Goal: Task Accomplishment & Management: Manage account settings

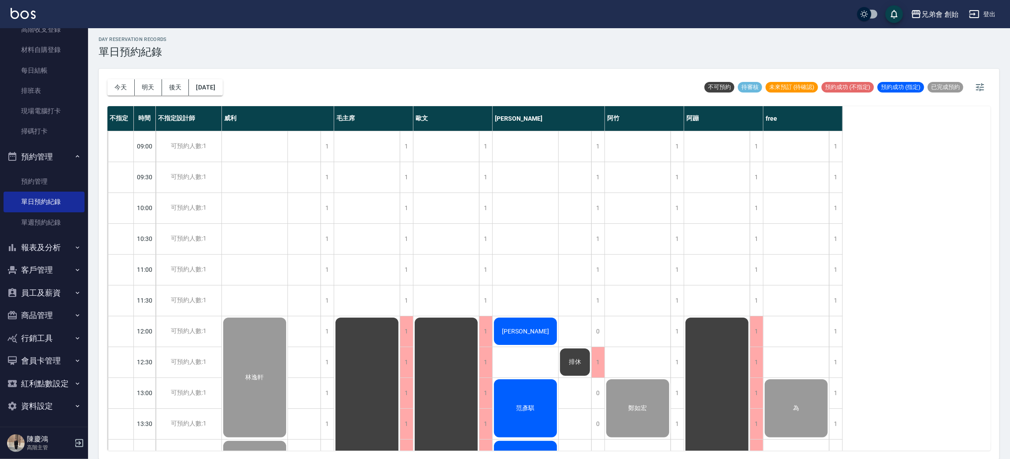
click at [525, 329] on span "[PERSON_NAME]" at bounding box center [525, 330] width 51 height 7
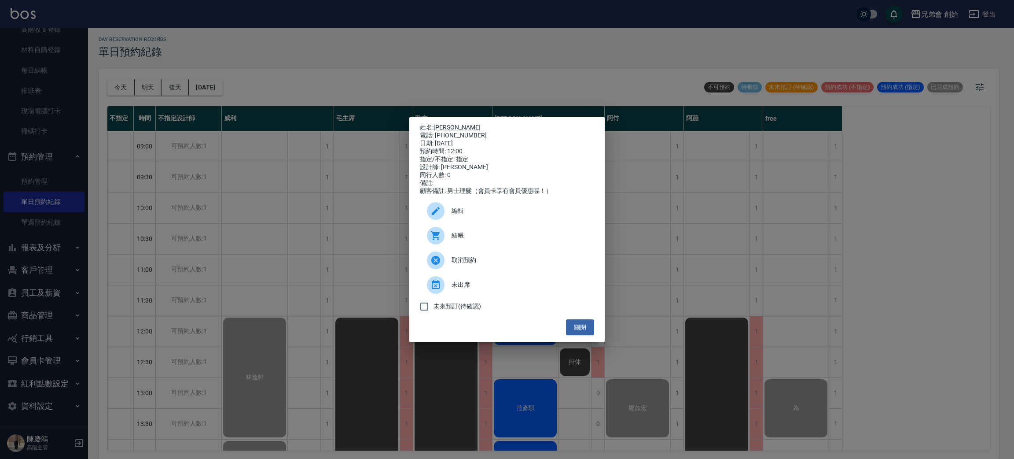
click at [472, 235] on span "結帳" at bounding box center [520, 235] width 136 height 9
click at [516, 423] on div "姓名: 温啓善 電話: 0975916936 日期: 2025/09/09 預約時間: 12:00 指定/不指定: 指定 設計師: 潘潘 同行人數: 0 備註…" at bounding box center [507, 229] width 1014 height 459
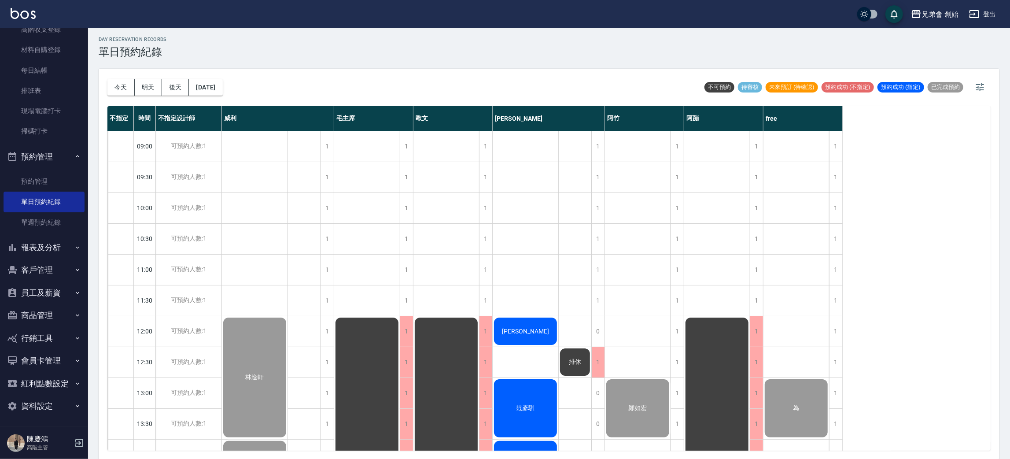
scroll to position [132, 0]
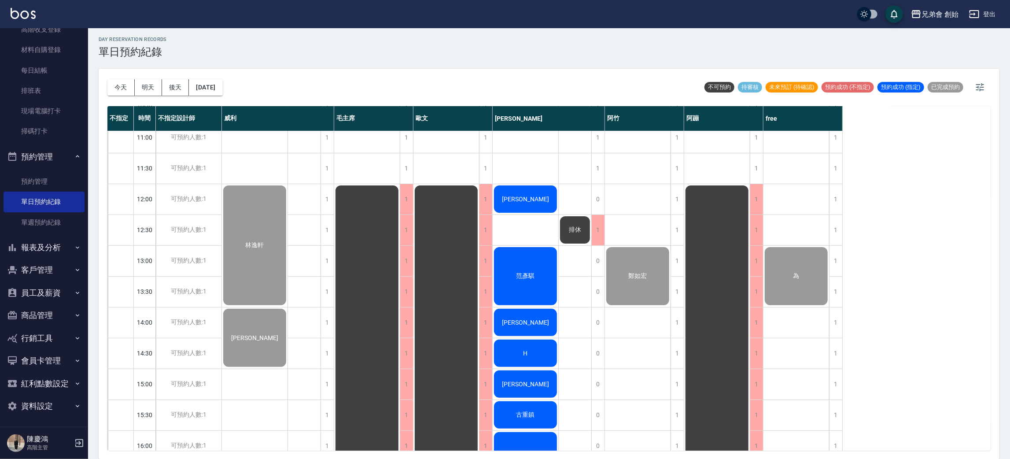
click at [534, 273] on span "范彥騏" at bounding box center [525, 276] width 22 height 8
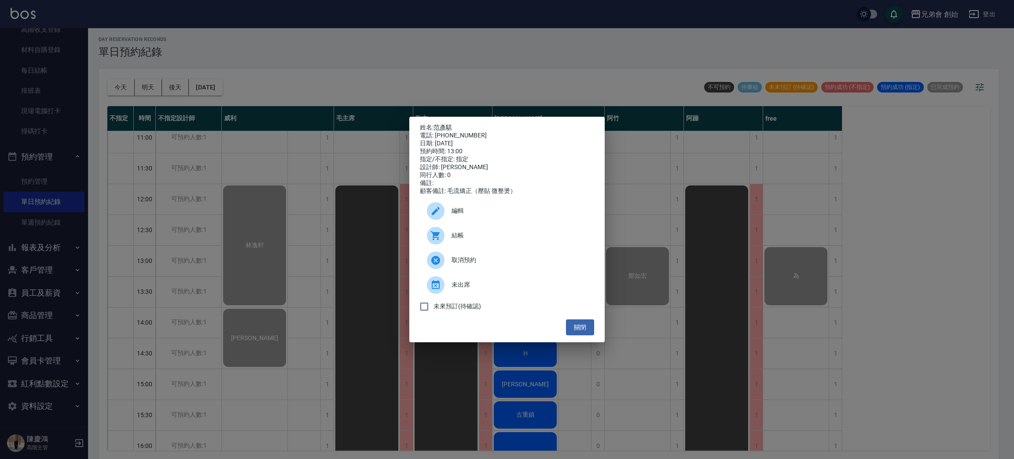
click at [497, 235] on span "結帳" at bounding box center [520, 235] width 136 height 9
click at [702, 370] on div "姓名: 范彥騏 電話: 0903524665 日期: 2025/09/09 預約時間: 13:00 指定/不指定: 指定 設計師: 潘潘 同行人數: 0 備註…" at bounding box center [507, 229] width 1014 height 459
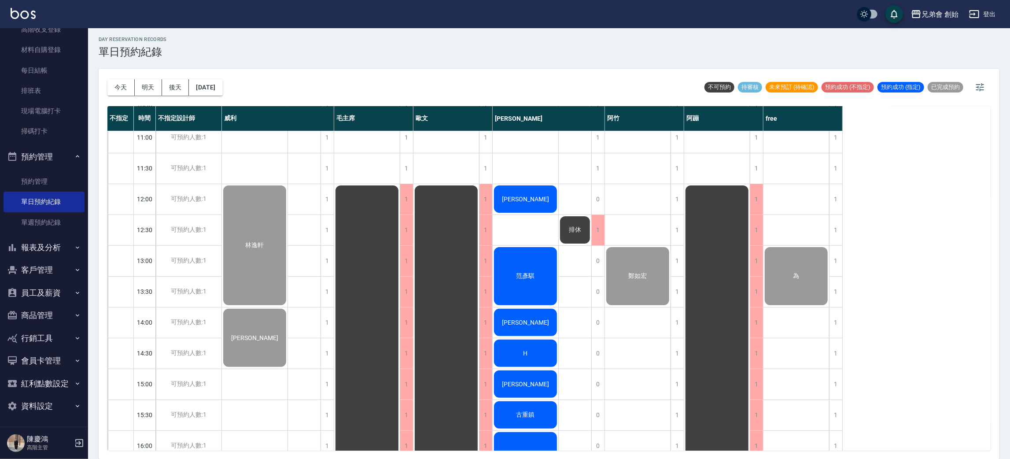
scroll to position [198, 0]
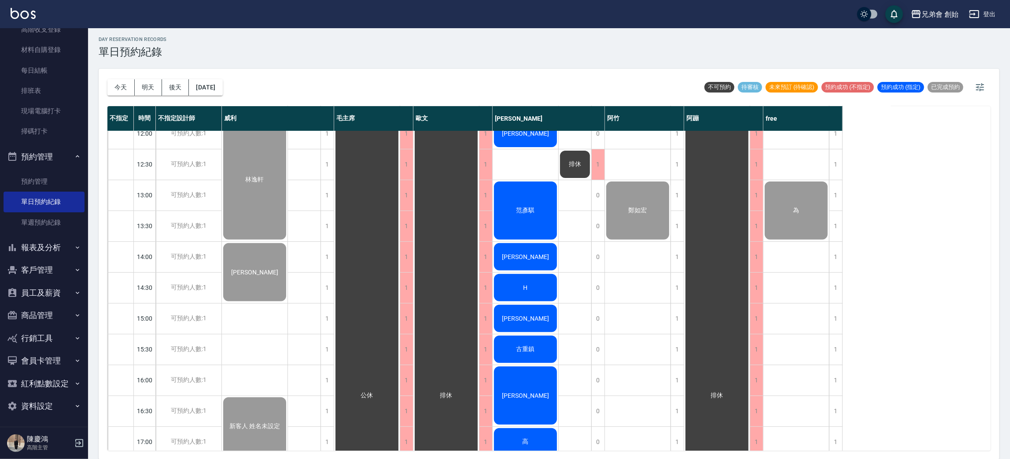
click at [541, 260] on div "[PERSON_NAME]" at bounding box center [525, 257] width 66 height 30
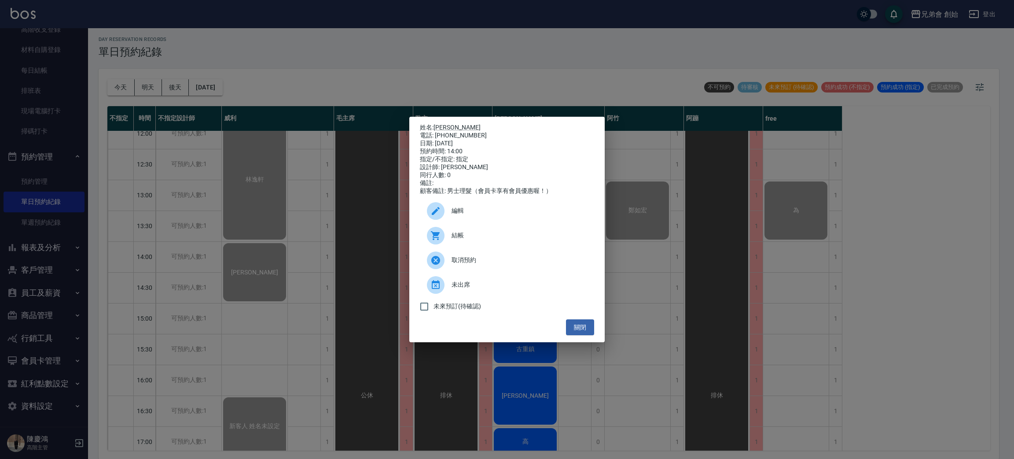
click at [460, 234] on div "結帳" at bounding box center [507, 235] width 174 height 25
click at [265, 217] on div "姓名: 俞伯非 電話: 0920202129 日期: 2025/09/09 預約時間: 14:00 指定/不指定: 指定 設計師: 潘潘 同行人數: 0 備註…" at bounding box center [507, 229] width 1014 height 459
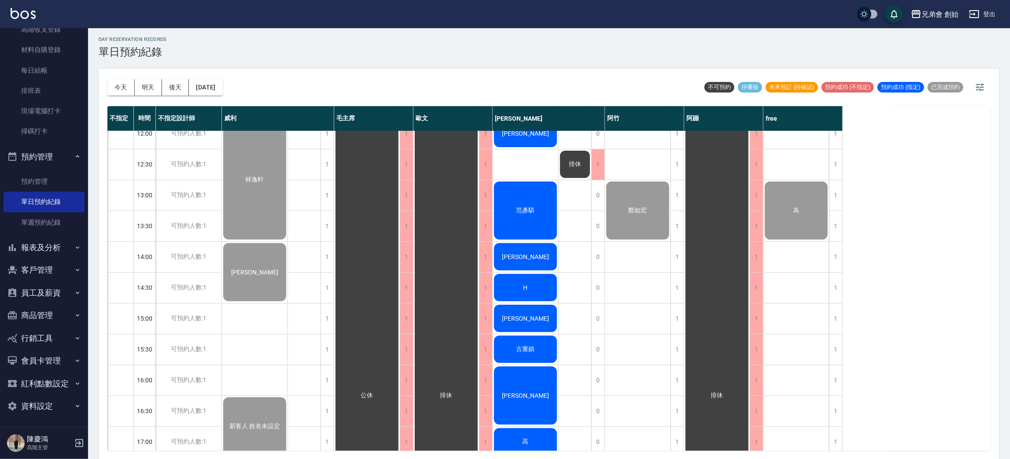
scroll to position [264, 0]
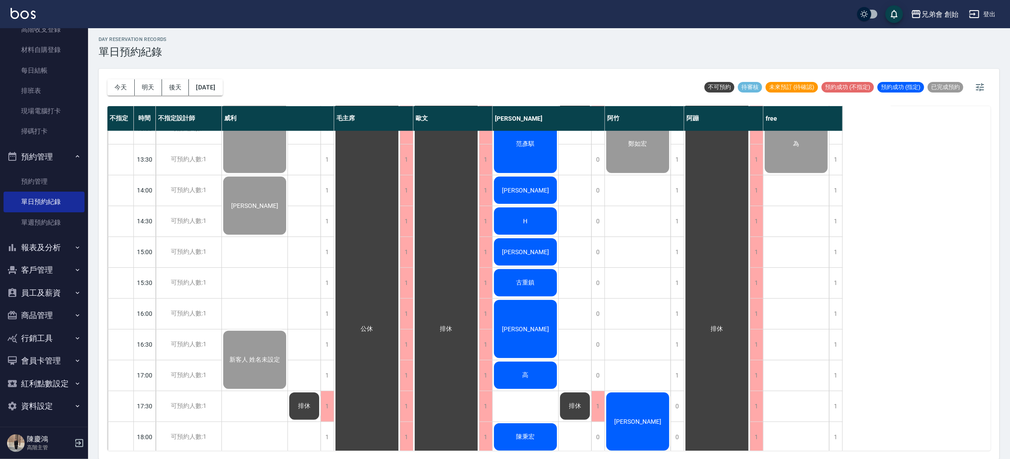
click at [548, 218] on div "H" at bounding box center [525, 221] width 66 height 30
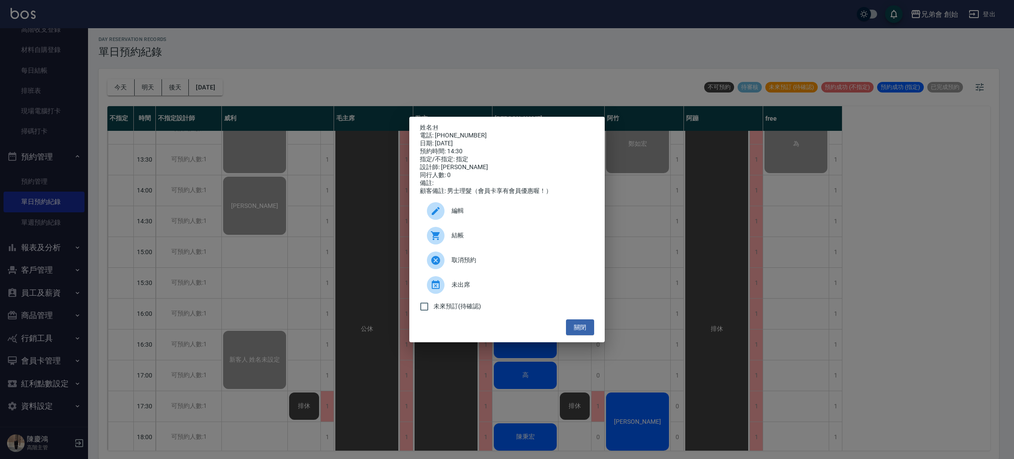
click at [474, 235] on span "結帳" at bounding box center [520, 235] width 136 height 9
click at [362, 242] on div "姓名: H 電話: 0938129266 日期: 2025/09/09 預約時間: 14:30 指定/不指定: 指定 設計師: 潘潘 同行人數: 0 備註: …" at bounding box center [507, 229] width 1014 height 459
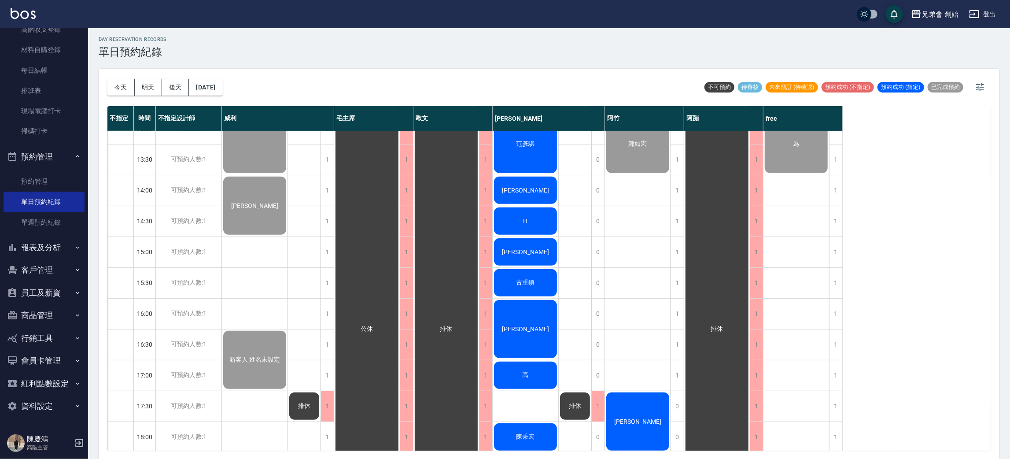
scroll to position [330, 0]
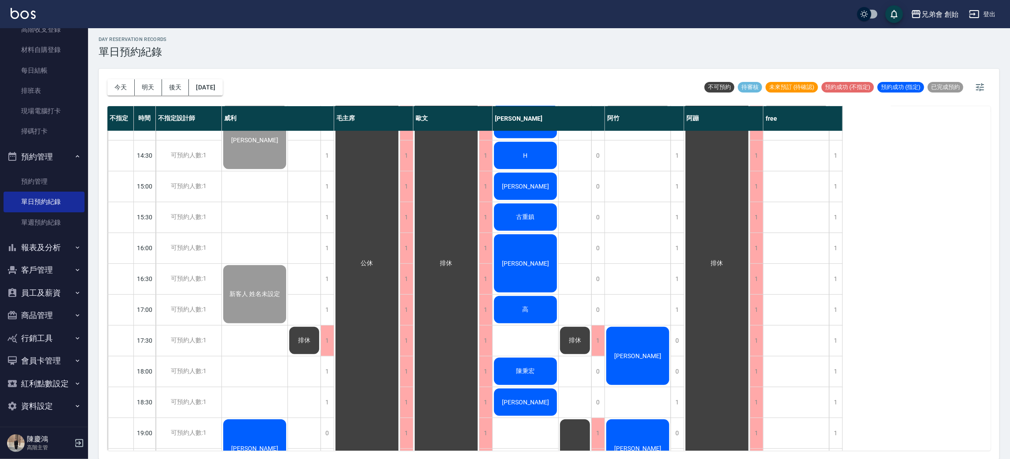
click at [550, 190] on div "[PERSON_NAME]" at bounding box center [525, 186] width 66 height 30
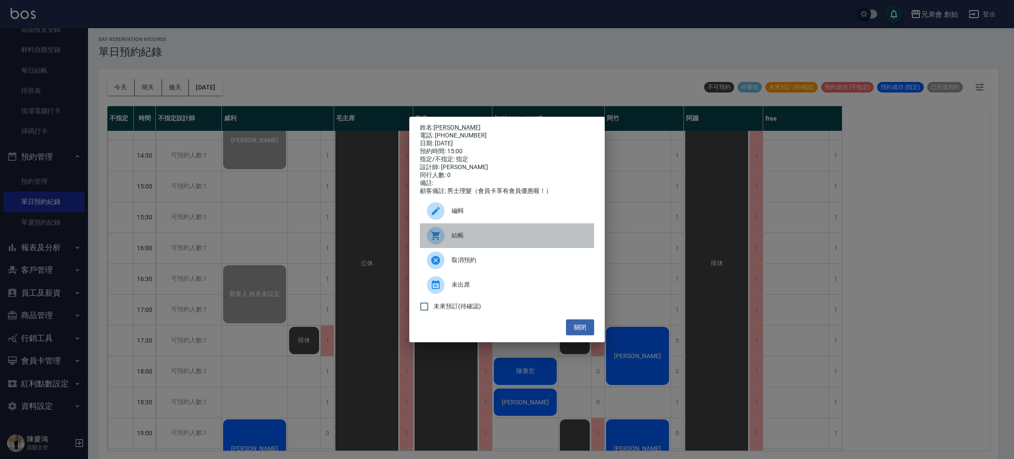
click at [464, 237] on span "結帳" at bounding box center [520, 235] width 136 height 9
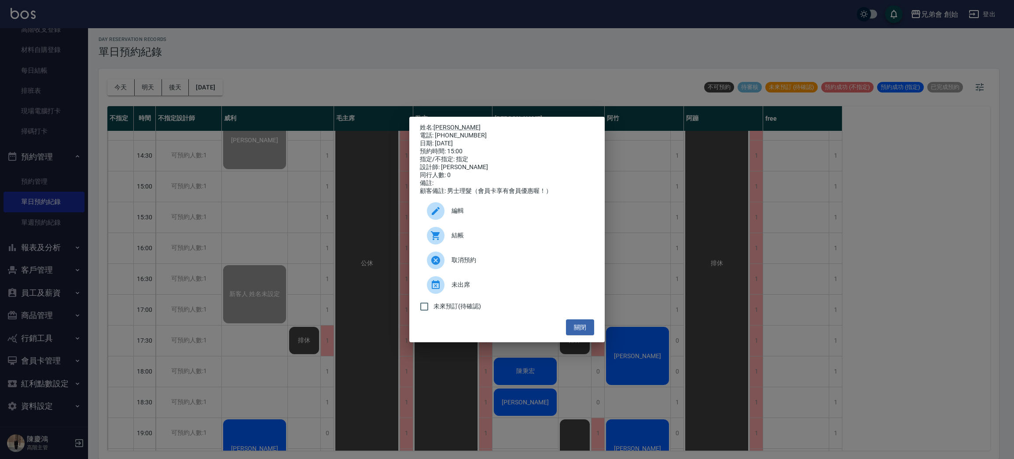
click at [312, 234] on div "姓名: 趙玉山 電話: 0935106159 日期: 2025/09/09 預約時間: 15:00 指定/不指定: 指定 設計師: 潘潘 同行人數: 0 備註…" at bounding box center [507, 229] width 1014 height 459
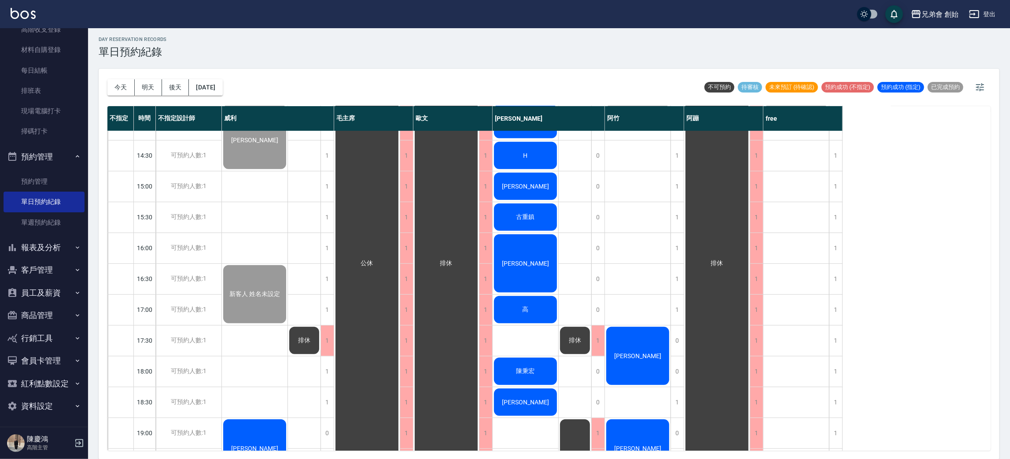
click at [530, 209] on div "古重鎮" at bounding box center [525, 217] width 66 height 30
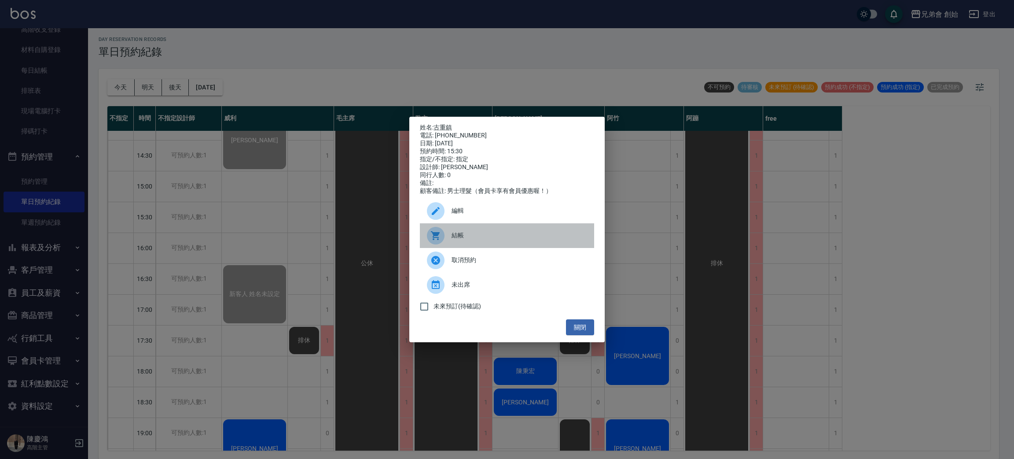
click at [480, 239] on span "結帳" at bounding box center [520, 235] width 136 height 9
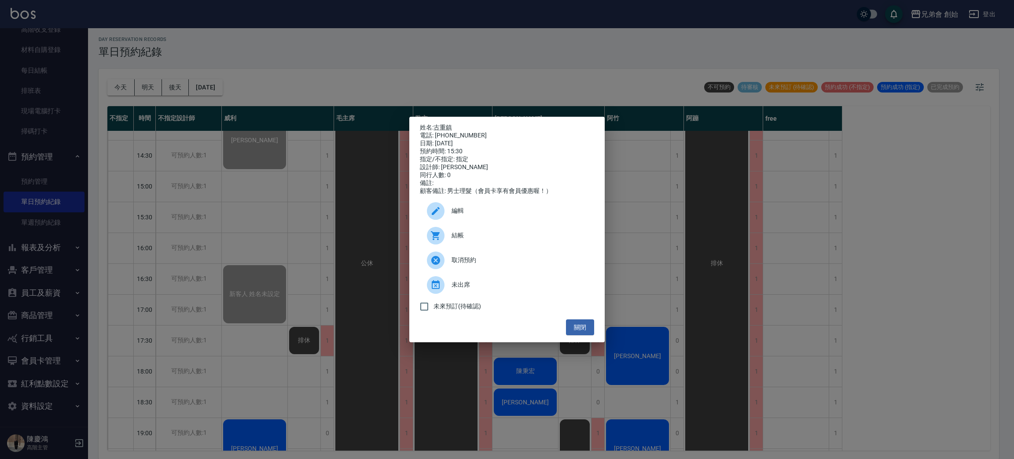
click at [289, 168] on div "姓名: 古重鎮 電話: 0926350331 日期: 2025/09/09 預約時間: 15:30 指定/不指定: 指定 設計師: 潘潘 同行人數: 0 備註…" at bounding box center [507, 229] width 1014 height 459
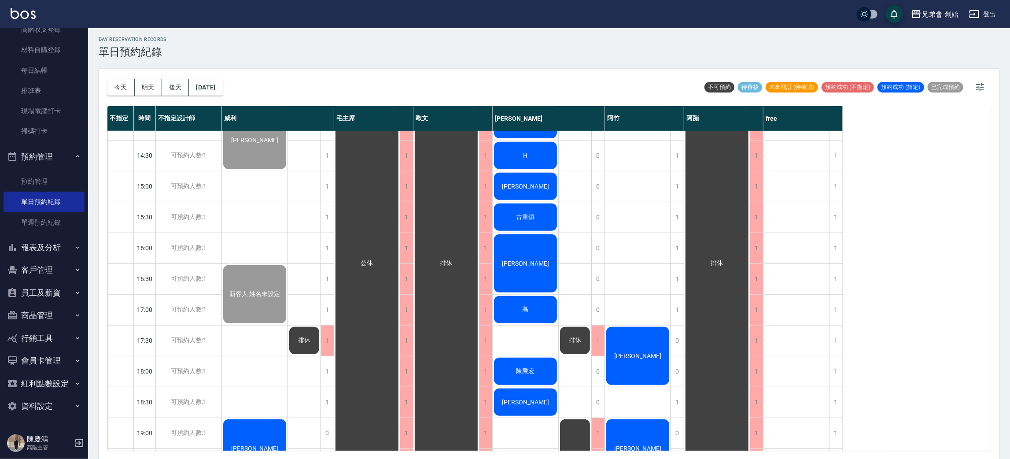
click at [532, 271] on div "[PERSON_NAME]" at bounding box center [525, 263] width 66 height 61
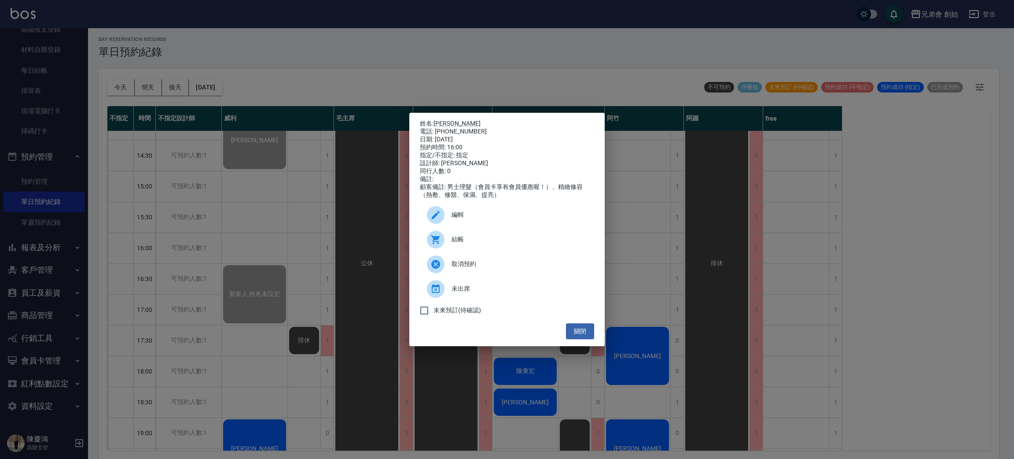
click at [447, 247] on div at bounding box center [439, 240] width 25 height 18
click at [175, 189] on div "姓名: 彭冠瑀 電話: 0989092593 日期: 2025/09/09 預約時間: 16:00 指定/不指定: 指定 設計師: 潘潘 同行人數: 0 備註…" at bounding box center [507, 229] width 1014 height 459
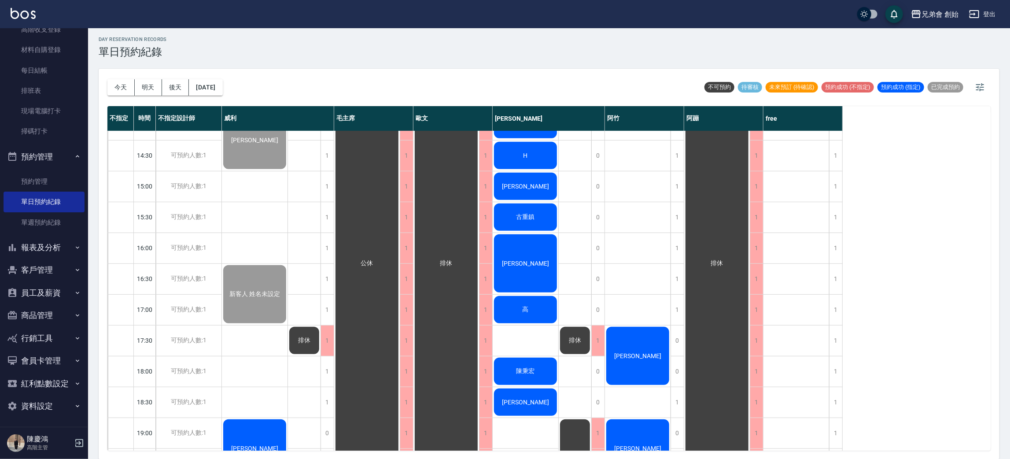
scroll to position [462, 0]
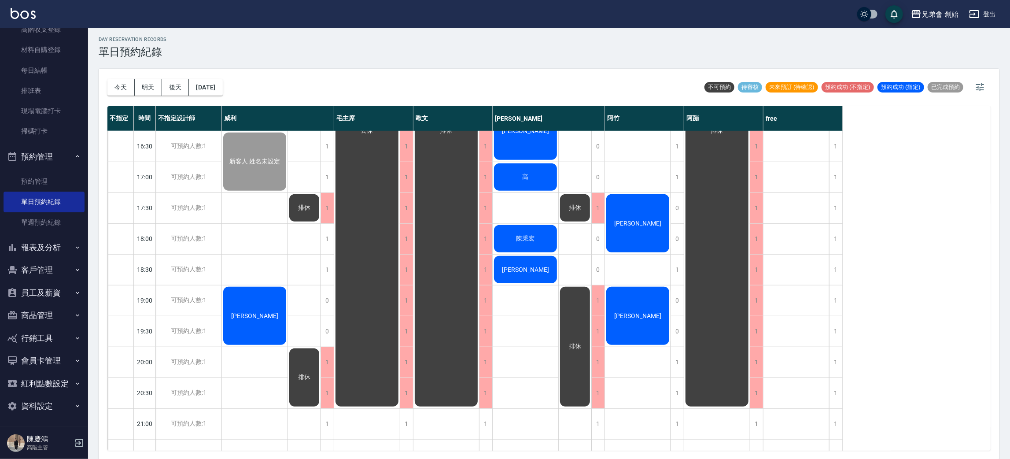
click at [528, 183] on div "高" at bounding box center [525, 177] width 66 height 30
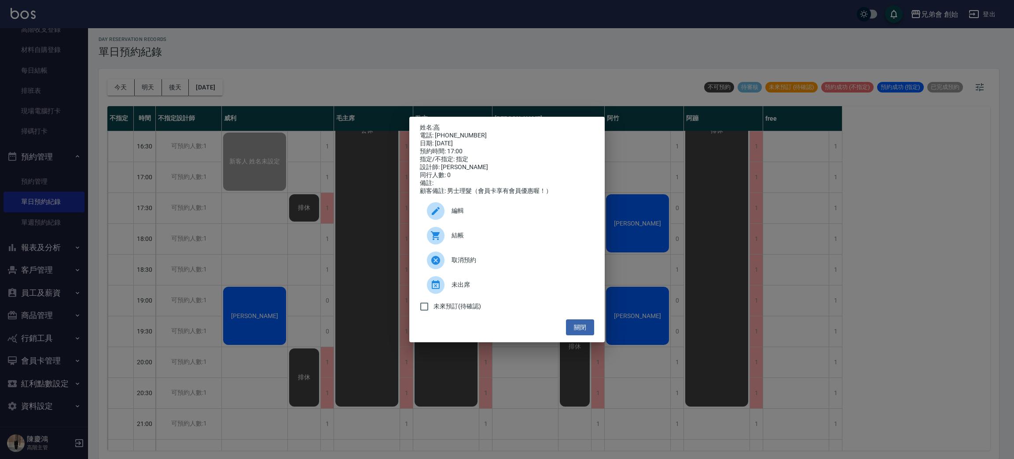
click at [488, 240] on span "結帳" at bounding box center [520, 235] width 136 height 9
click at [247, 179] on div "姓名: 高 電話: 0927187626 日期: 2025/09/09 預約時間: 17:00 指定/不指定: 指定 設計師: 潘潘 同行人數: 0 備註: …" at bounding box center [507, 229] width 1014 height 459
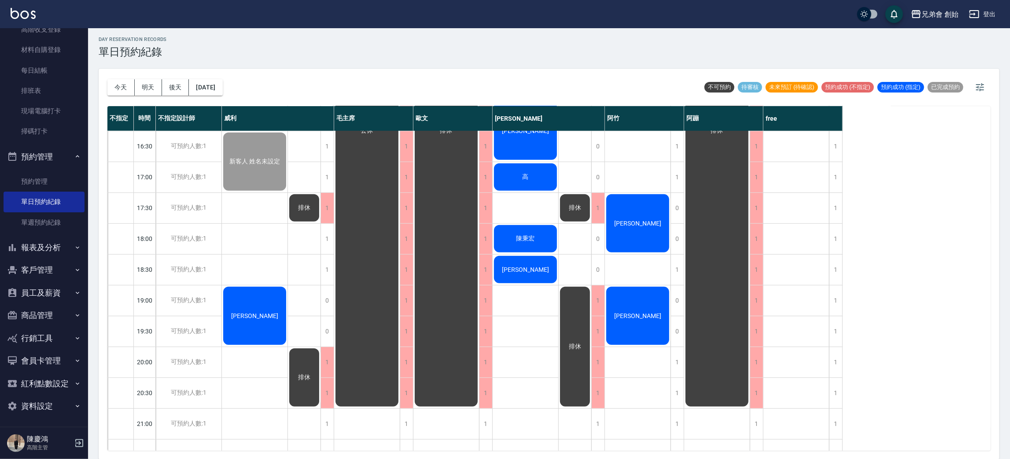
click at [518, 243] on div "陳秉宏" at bounding box center [525, 239] width 66 height 30
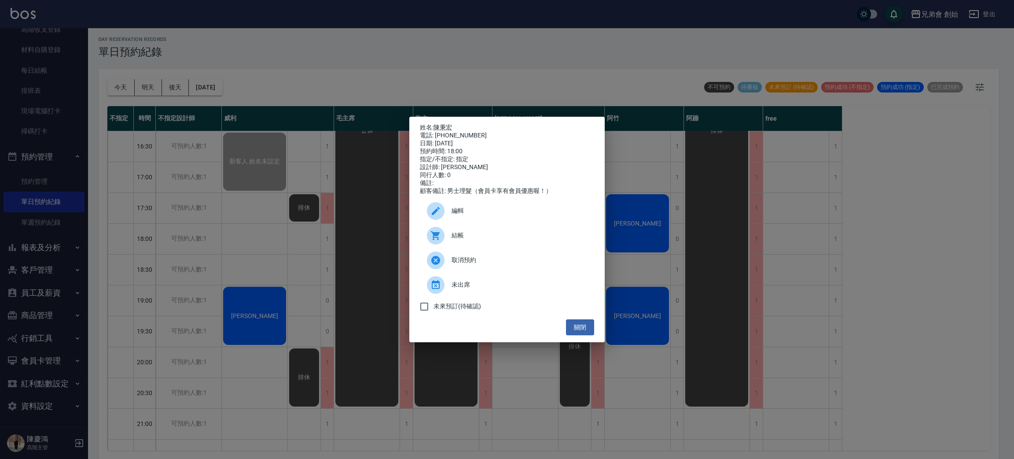
click at [462, 245] on div "結帳" at bounding box center [507, 235] width 174 height 25
click at [466, 240] on span "結帳" at bounding box center [520, 235] width 136 height 9
click at [261, 213] on div "姓名: 陳秉宏 電話: 0903105331 日期: 2025/09/09 預約時間: 18:00 指定/不指定: 指定 設計師: 潘潘 同行人數: 0 備註…" at bounding box center [507, 229] width 1014 height 459
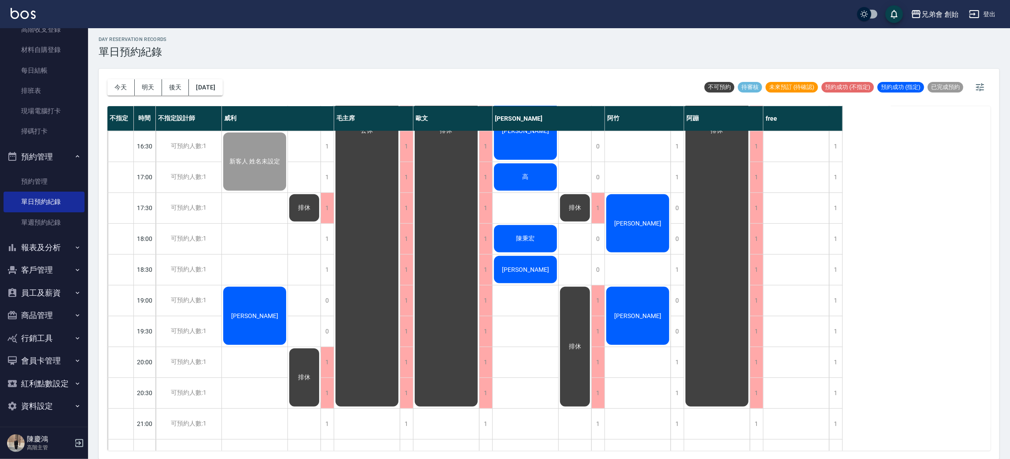
click at [517, 275] on div "洪廷愷" at bounding box center [525, 269] width 66 height 30
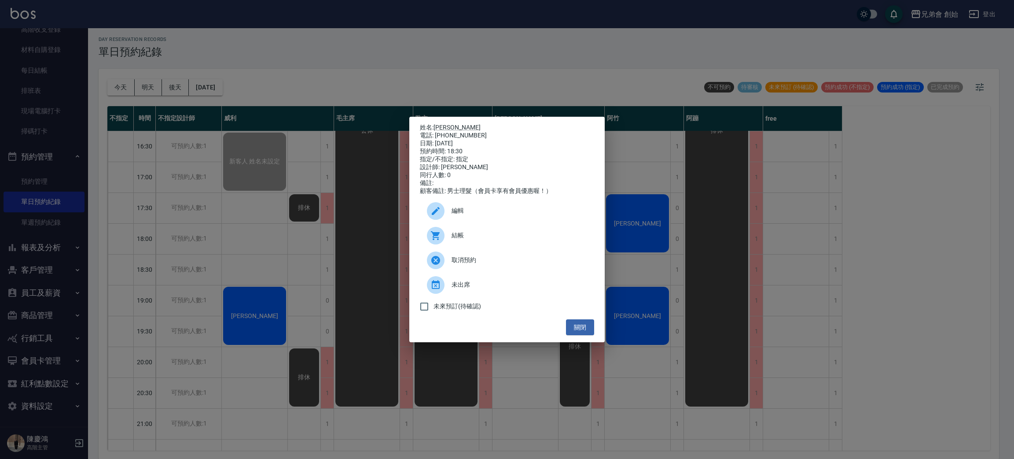
click at [460, 248] on div "結帳" at bounding box center [507, 235] width 174 height 25
click at [327, 237] on div "姓名: 洪廷愷 電話: 0963618893 日期: 2025/09/09 預約時間: 18:30 指定/不指定: 指定 設計師: 潘潘 同行人數: 0 備註…" at bounding box center [507, 229] width 1014 height 459
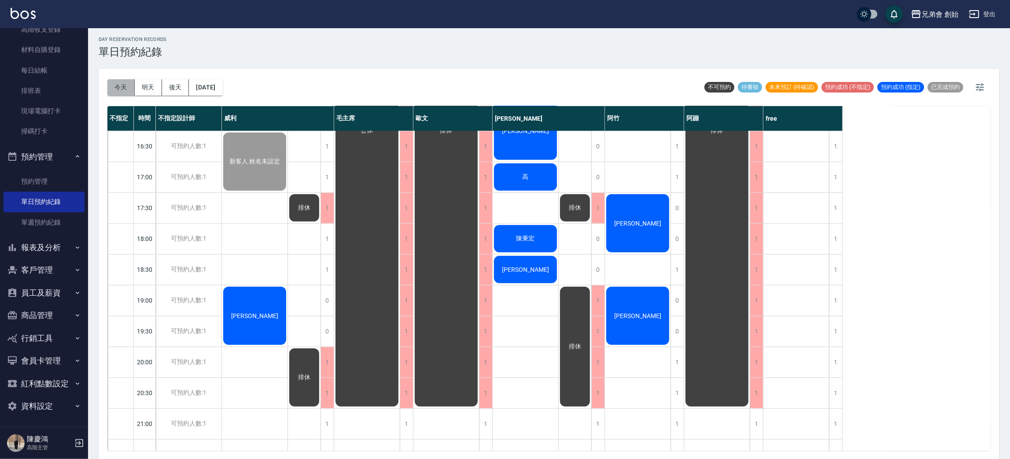
click at [126, 79] on button "今天" at bounding box center [120, 87] width 27 height 16
click at [221, 84] on button "[DATE]" at bounding box center [205, 87] width 33 height 16
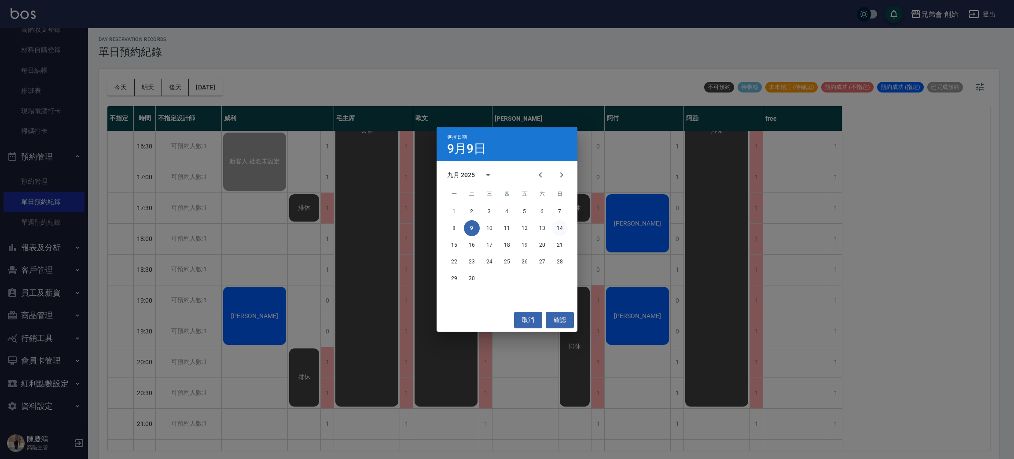
click at [563, 231] on button "14" at bounding box center [560, 228] width 16 height 16
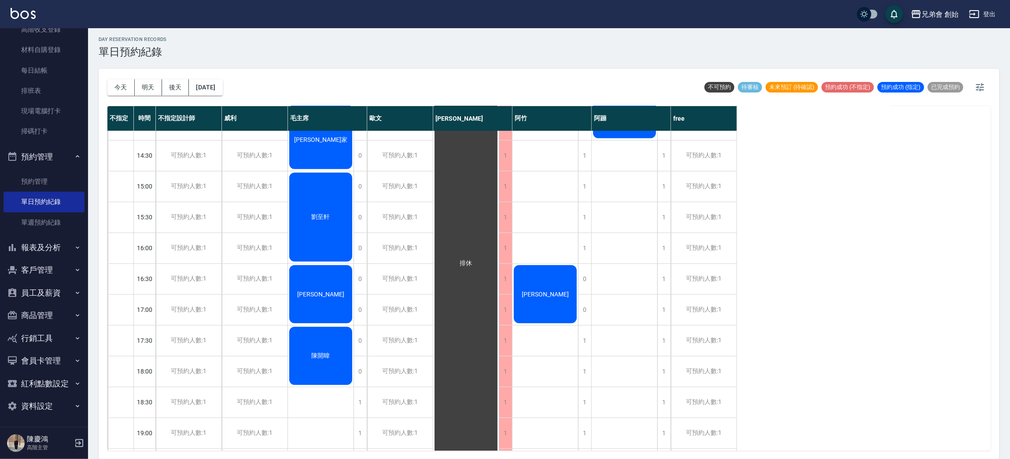
scroll to position [264, 0]
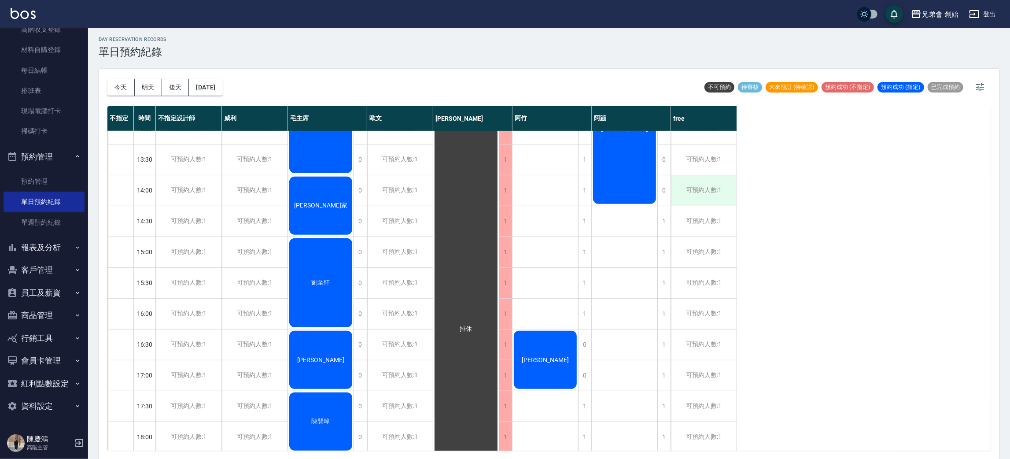
click at [712, 184] on div "可預約人數:1" at bounding box center [704, 190] width 66 height 30
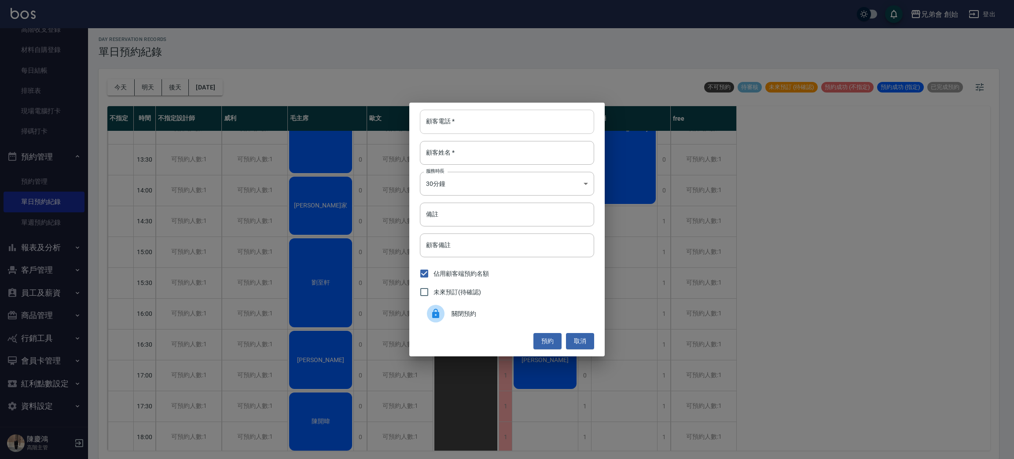
click at [480, 124] on input "顧客電話   *" at bounding box center [507, 122] width 174 height 24
drag, startPoint x: 327, startPoint y: 73, endPoint x: 207, endPoint y: 9, distance: 135.7
click at [326, 70] on div "顧客電話   * 顧客電話   * 顧客姓名   * 顧客姓名   * 服務時長 30分鐘 1 服務時長 備註 備註 顧客備註 顧客備註 佔用顧客端預約名額 …" at bounding box center [507, 229] width 1014 height 459
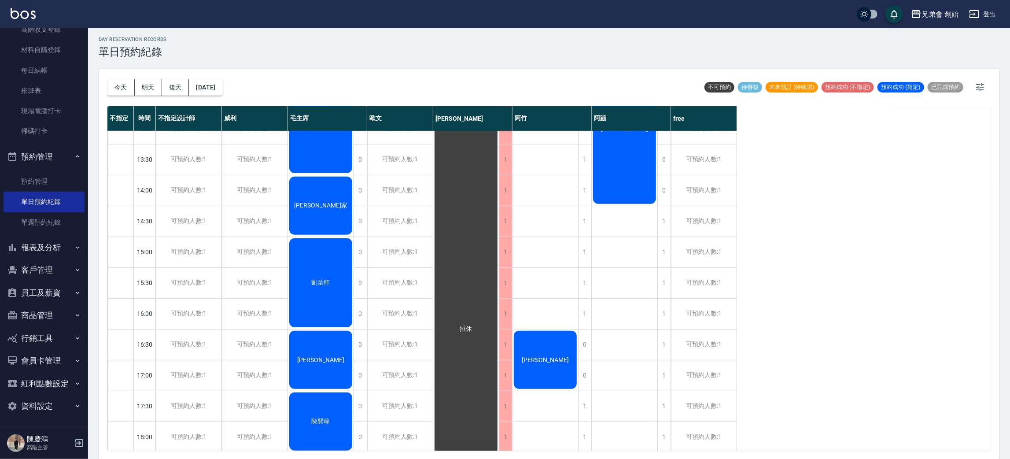
scroll to position [0, 0]
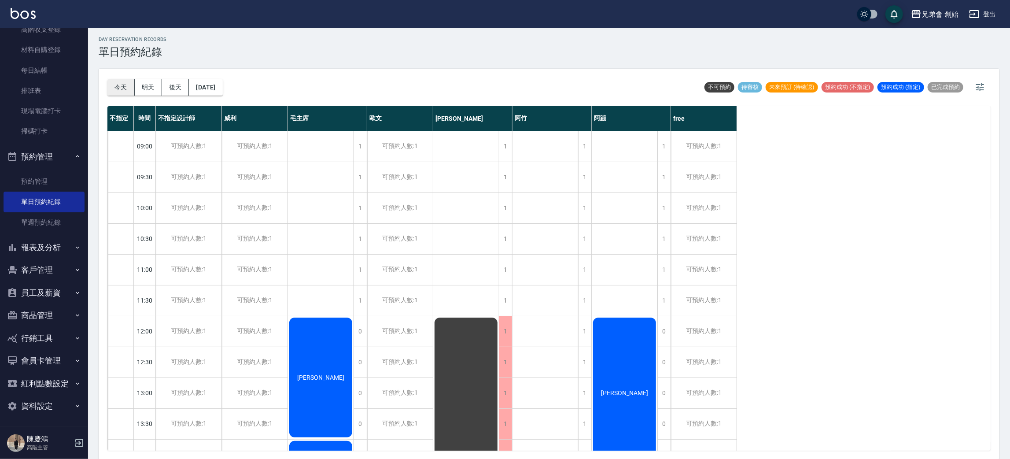
click at [110, 81] on button "今天" at bounding box center [120, 87] width 27 height 16
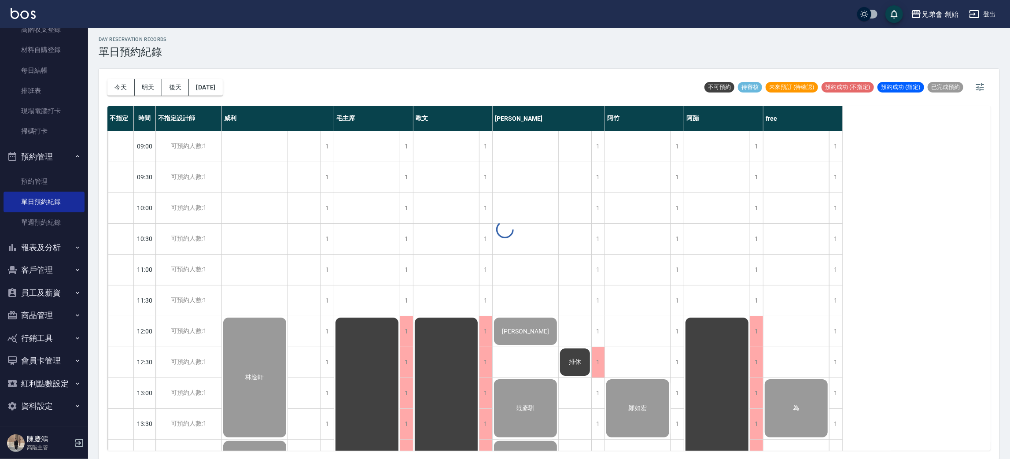
click at [431, 62] on div "day Reservation records 單日預約紀錄 今天 明天 後天 2025/09/09 不可預約 待審核 未來預訂 (待確認) 預約成功 (不指…" at bounding box center [549, 242] width 922 height 433
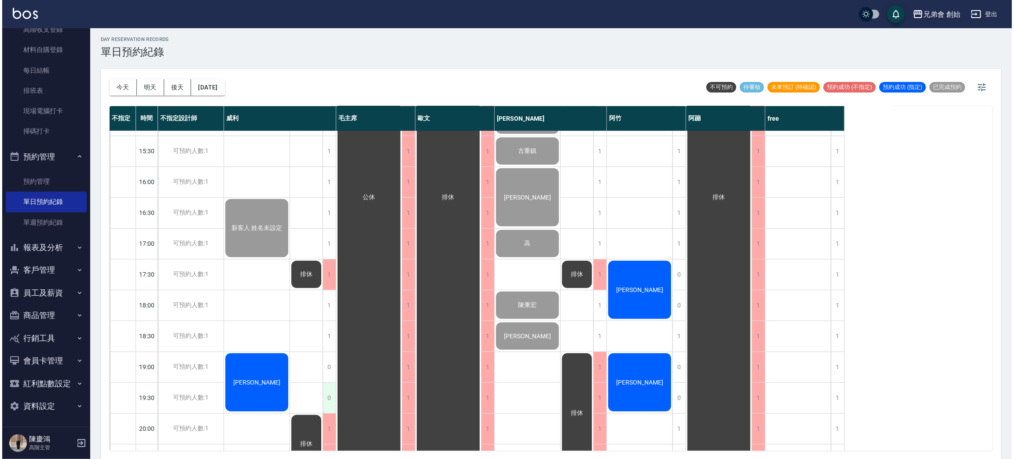
scroll to position [584, 0]
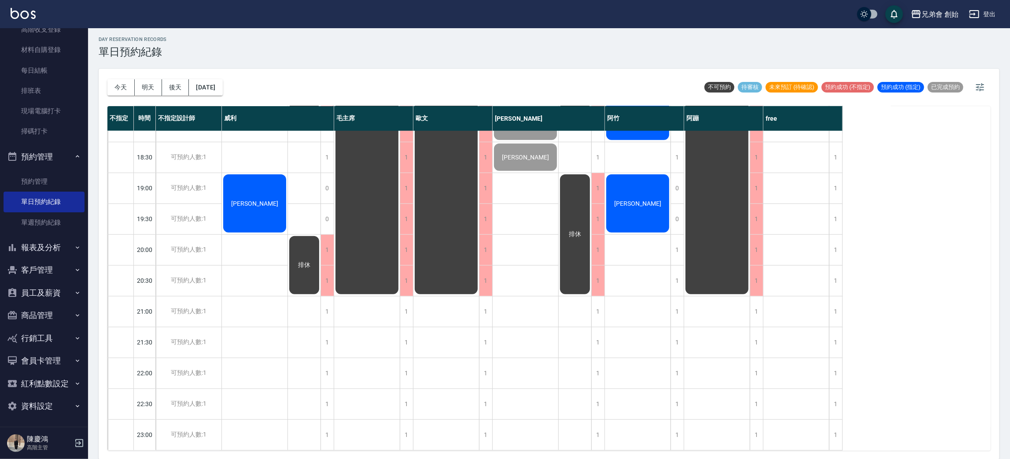
click at [252, 200] on span "[PERSON_NAME]" at bounding box center [254, 203] width 51 height 7
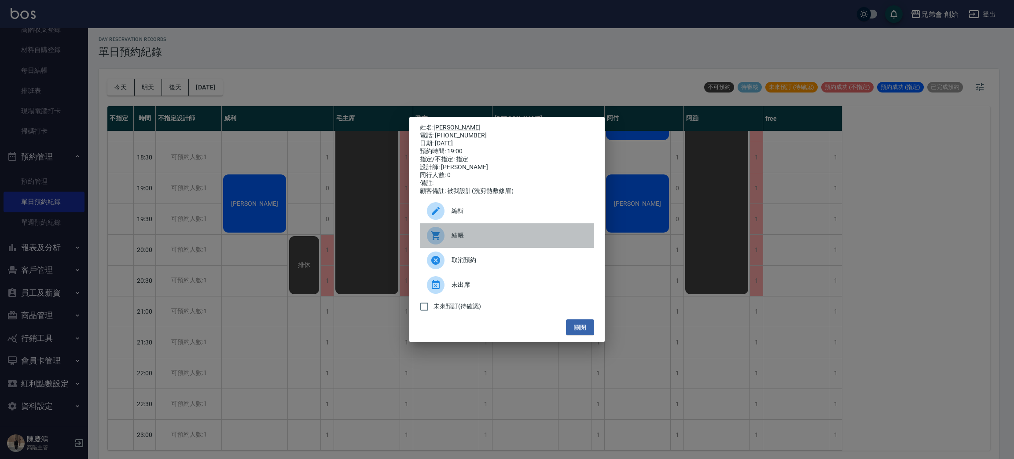
click at [478, 236] on span "結帳" at bounding box center [520, 235] width 136 height 9
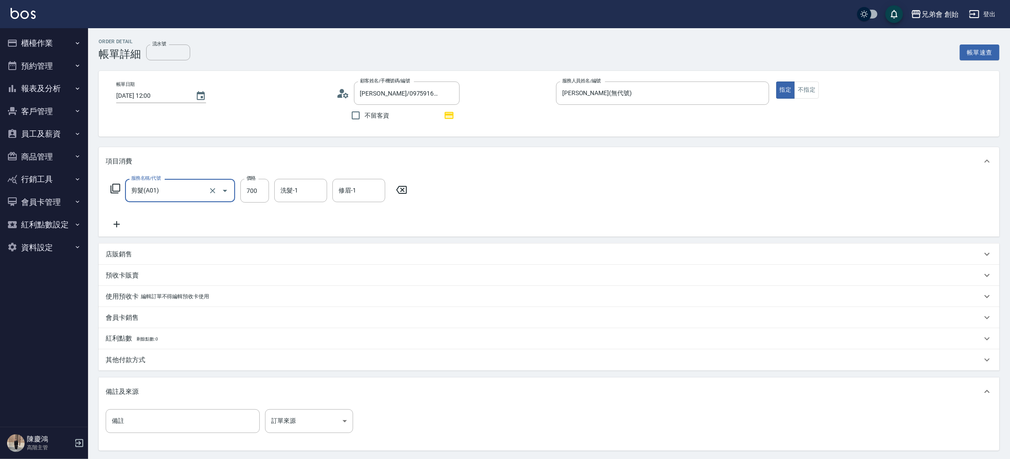
scroll to position [85, 0]
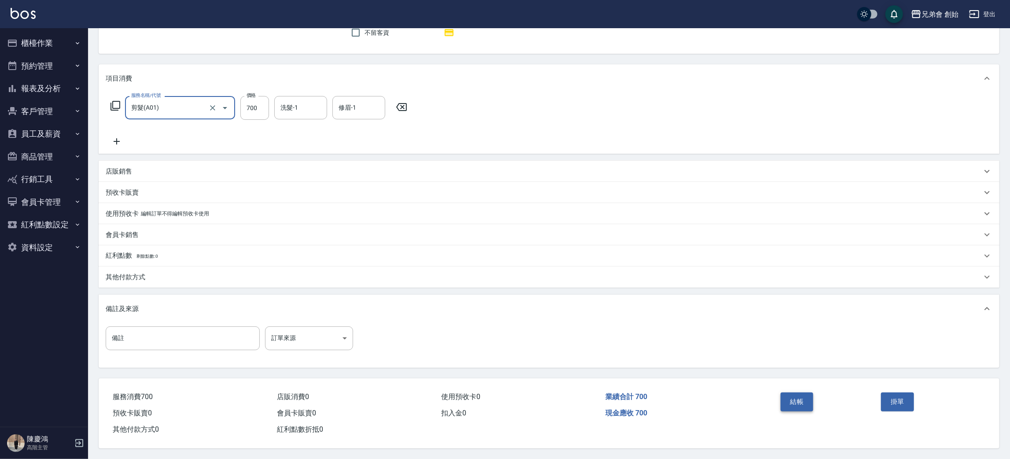
click at [797, 394] on button "結帳" at bounding box center [796, 401] width 33 height 18
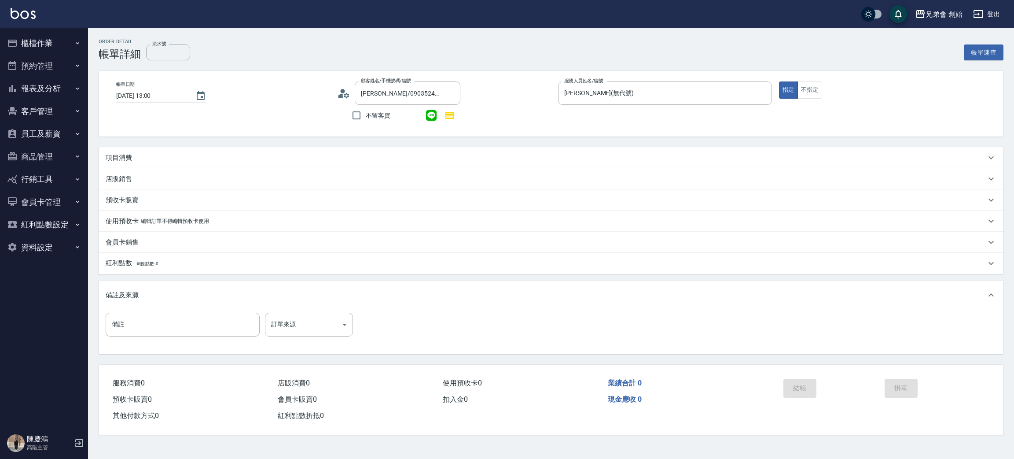
click at [143, 155] on div "項目消費" at bounding box center [546, 157] width 880 height 9
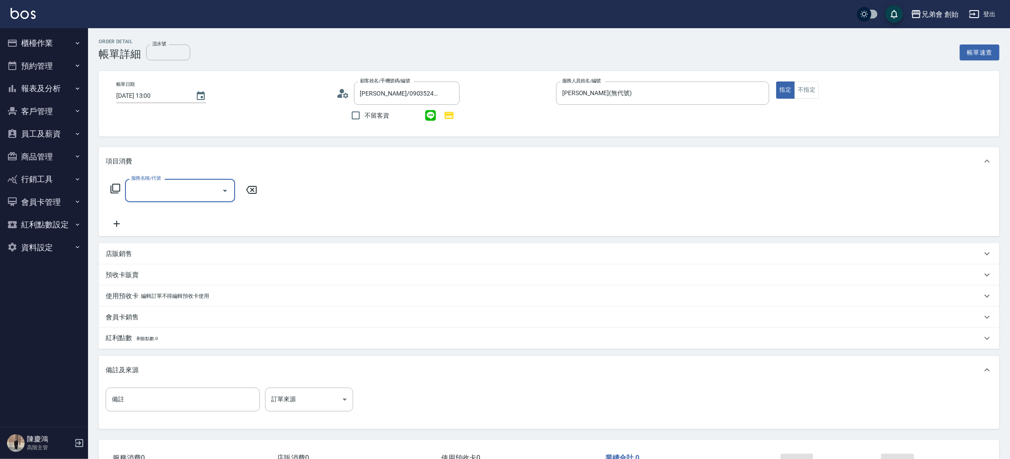
click at [157, 187] on input "服務名稱/代號" at bounding box center [173, 190] width 89 height 15
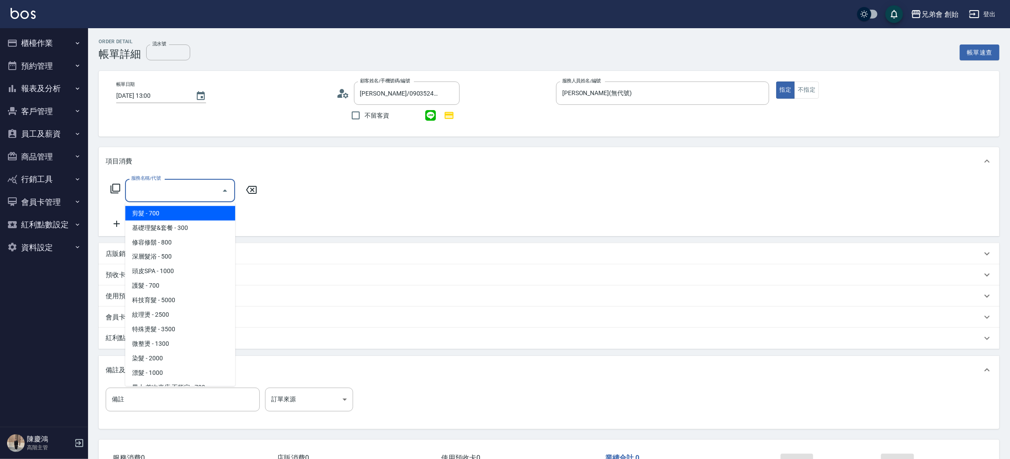
click at [155, 215] on span "剪髮 - 700" at bounding box center [180, 213] width 110 height 15
type input "剪髮(A01)"
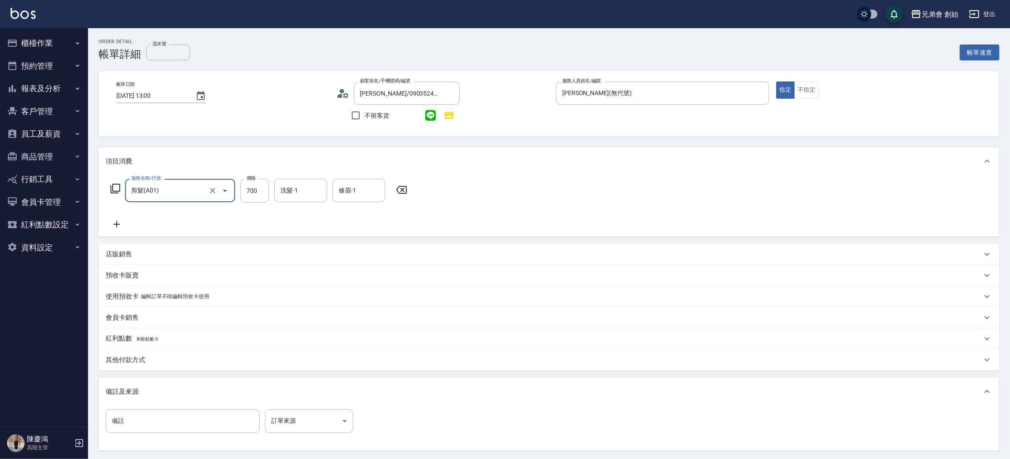
click at [117, 222] on icon at bounding box center [117, 224] width 6 height 6
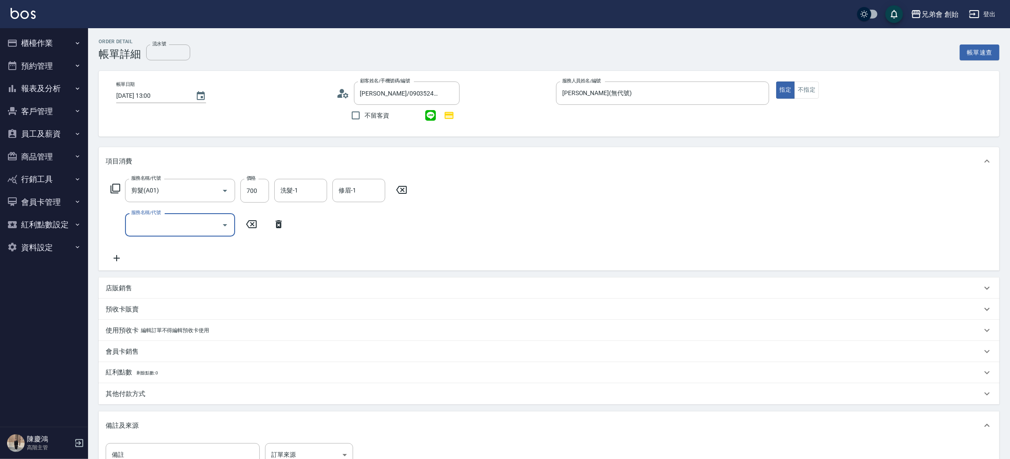
click at [148, 227] on input "服務名稱/代號" at bounding box center [173, 224] width 89 height 15
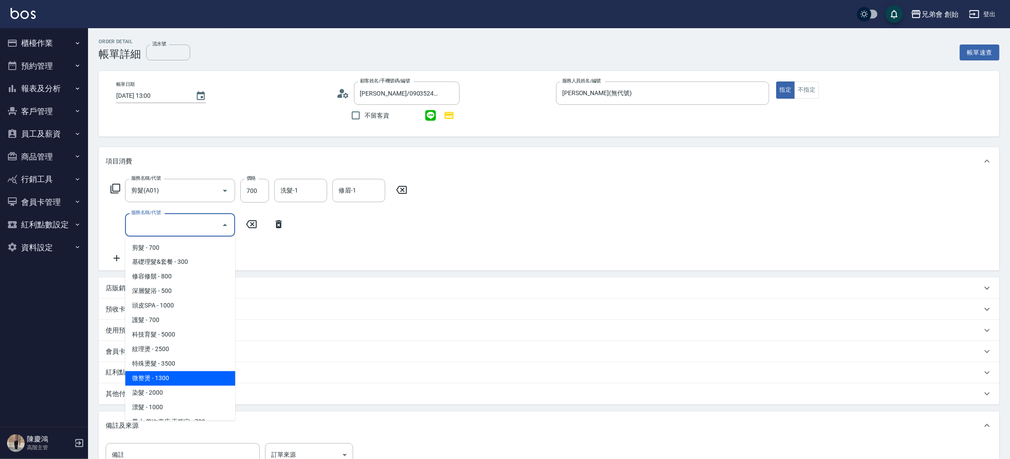
click at [178, 376] on span "微整燙 - 1300" at bounding box center [180, 378] width 110 height 15
type input "微整燙(D03)"
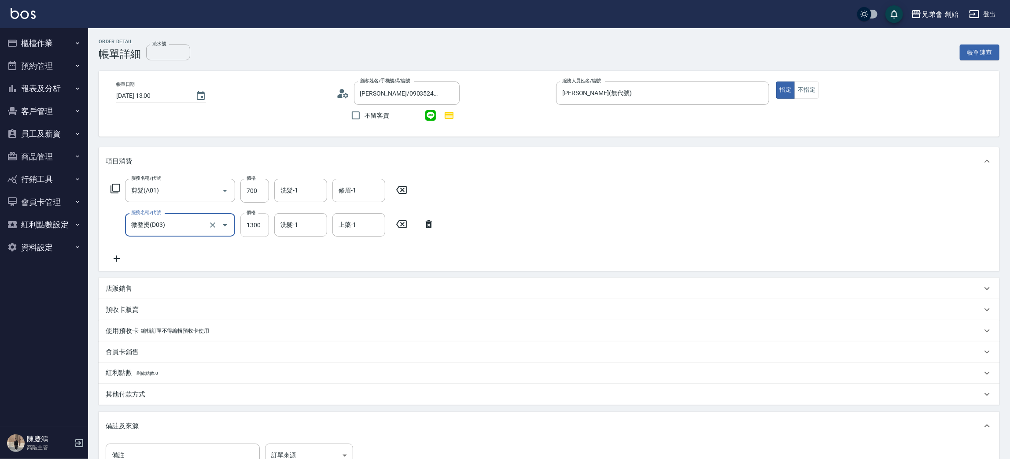
click at [264, 235] on input "1300" at bounding box center [254, 225] width 29 height 24
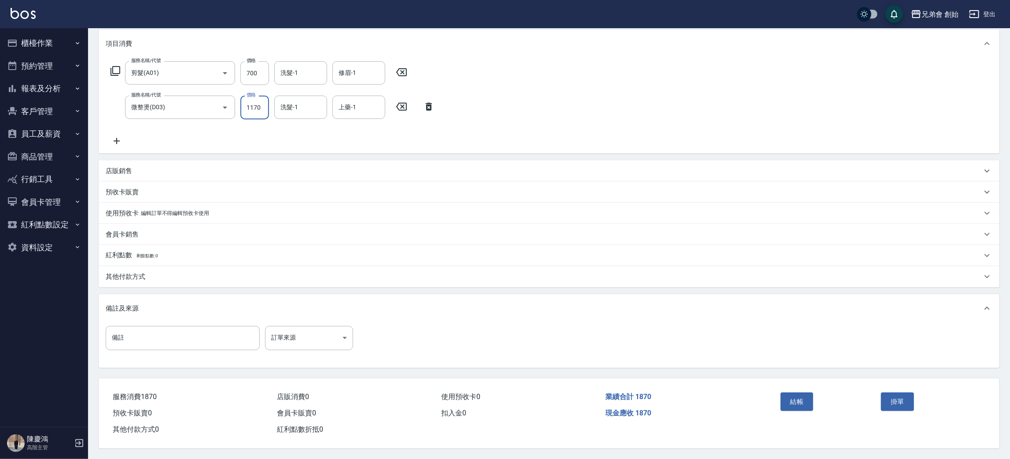
type input "1170"
click at [138, 278] on p "其他付款方式" at bounding box center [126, 276] width 40 height 9
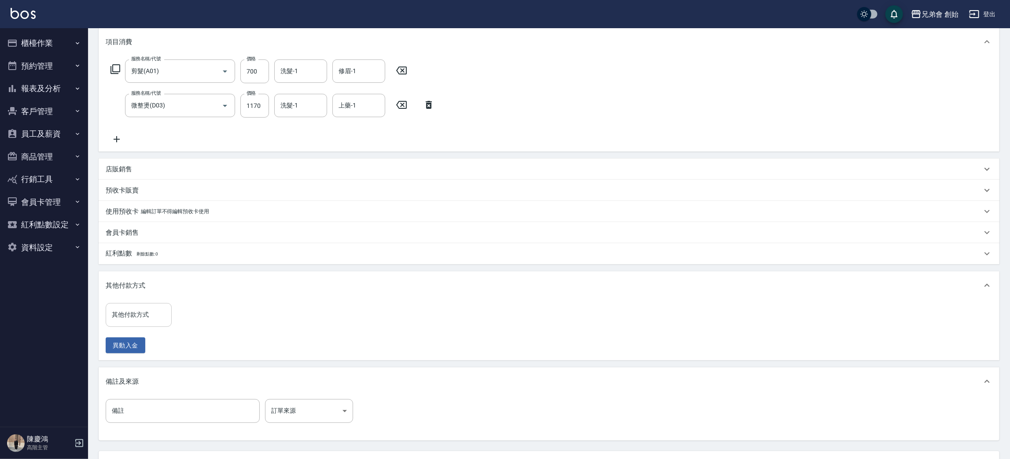
click at [140, 317] on input "其他付款方式" at bounding box center [139, 314] width 58 height 15
click at [133, 354] on span "轉帳" at bounding box center [139, 352] width 66 height 15
type input "轉帳"
click at [201, 318] on input "0" at bounding box center [210, 315] width 66 height 24
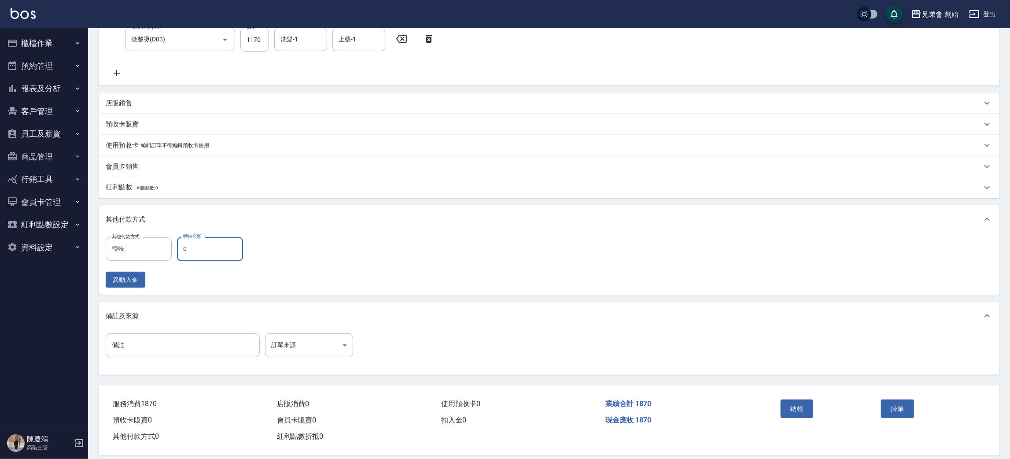
scroll to position [194, 0]
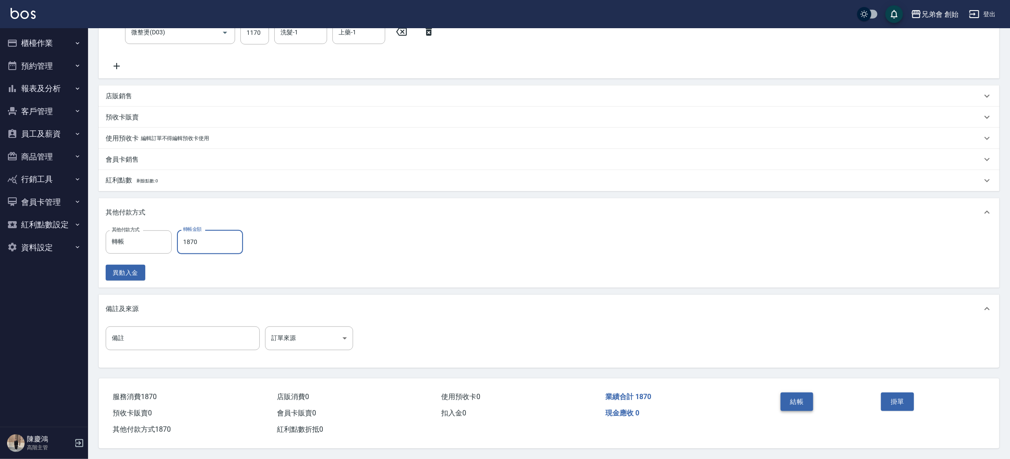
type input "1870"
click at [803, 398] on button "結帳" at bounding box center [796, 401] width 33 height 18
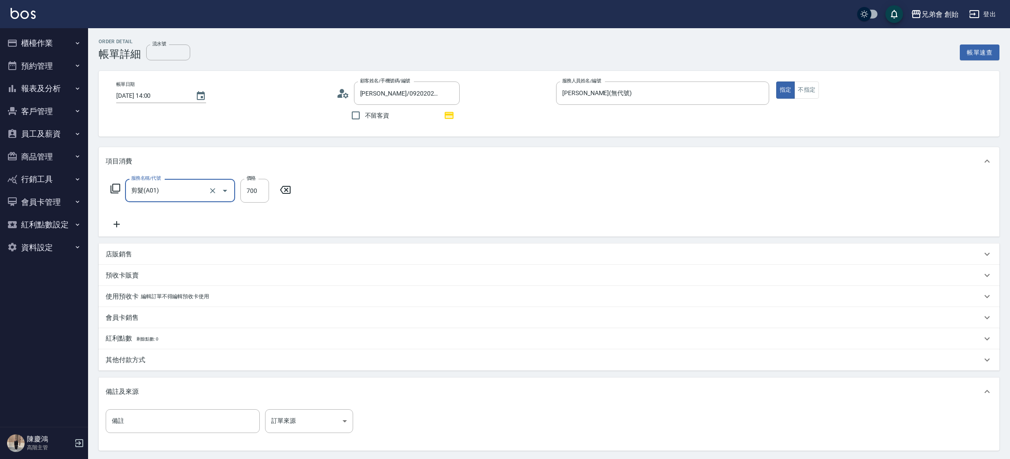
scroll to position [85, 0]
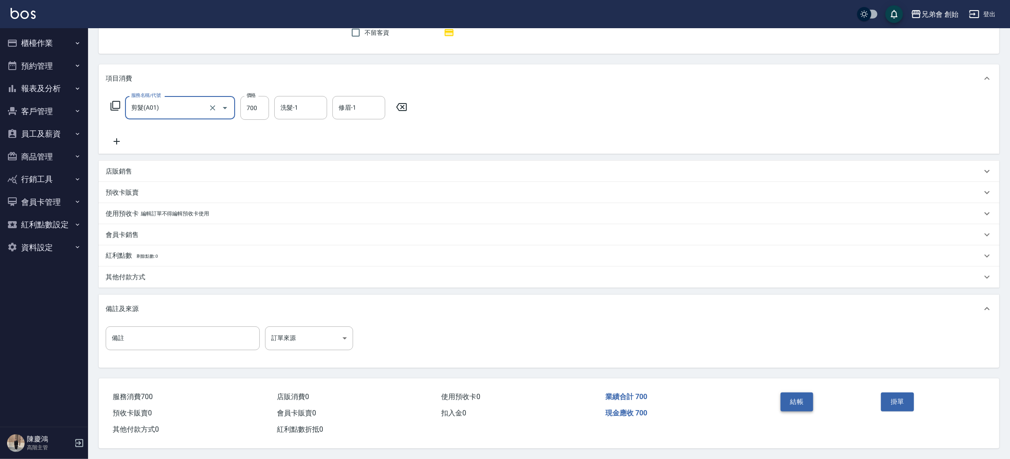
click at [783, 399] on button "結帳" at bounding box center [796, 401] width 33 height 18
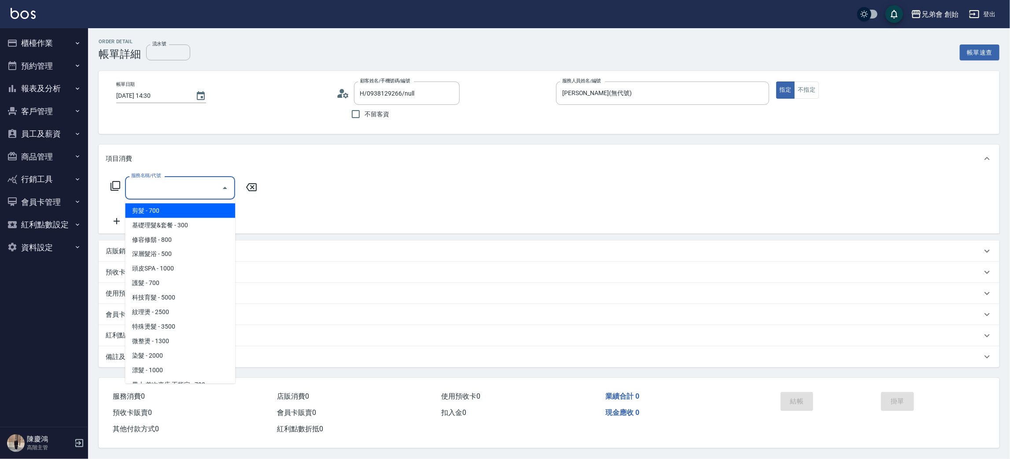
click at [147, 201] on ul "剪髮 - 700 基礎理髮&套餐 - 300 修容修鬍 - 800 深層髮浴 - 500 頭皮SPA - 1000 護髮 - 700 科技育髮 - 5000 …" at bounding box center [180, 292] width 110 height 184
click at [152, 205] on span "剪髮 - 700" at bounding box center [180, 210] width 110 height 15
type input "剪髮(A01)"
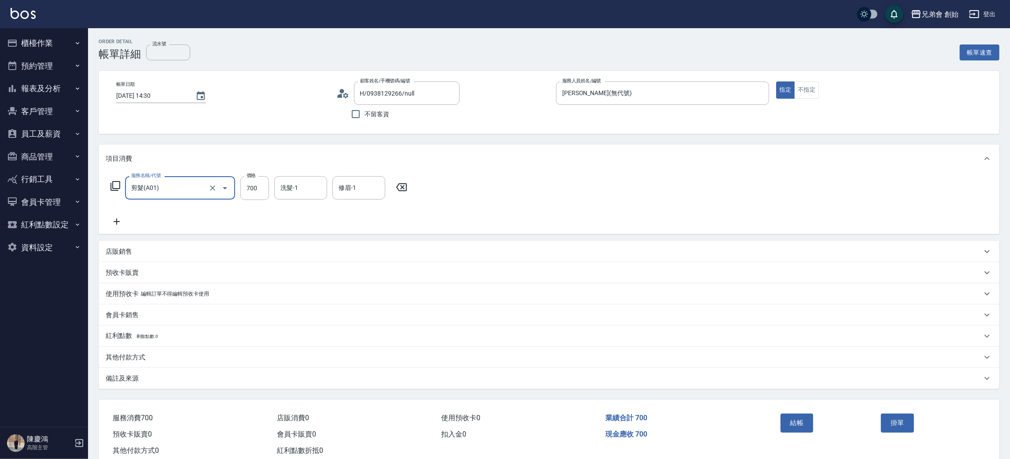
scroll to position [23, 0]
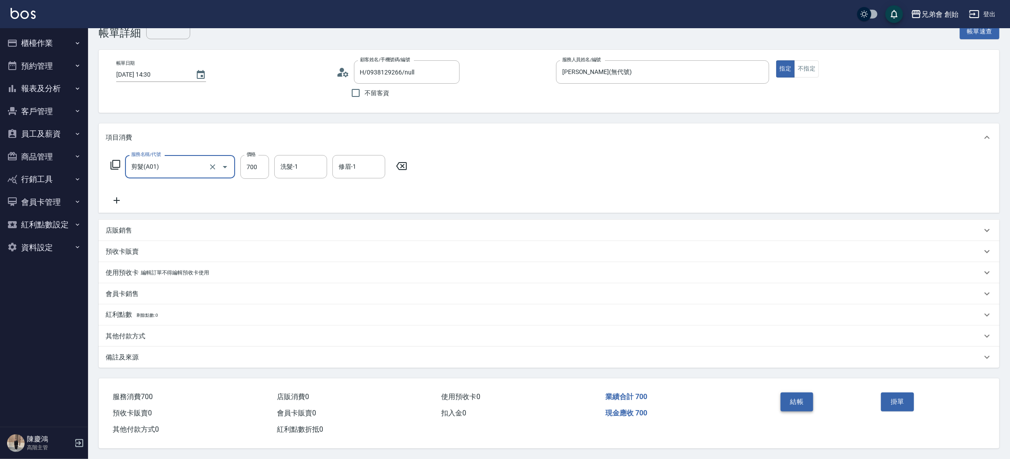
click at [794, 395] on button "結帳" at bounding box center [796, 401] width 33 height 18
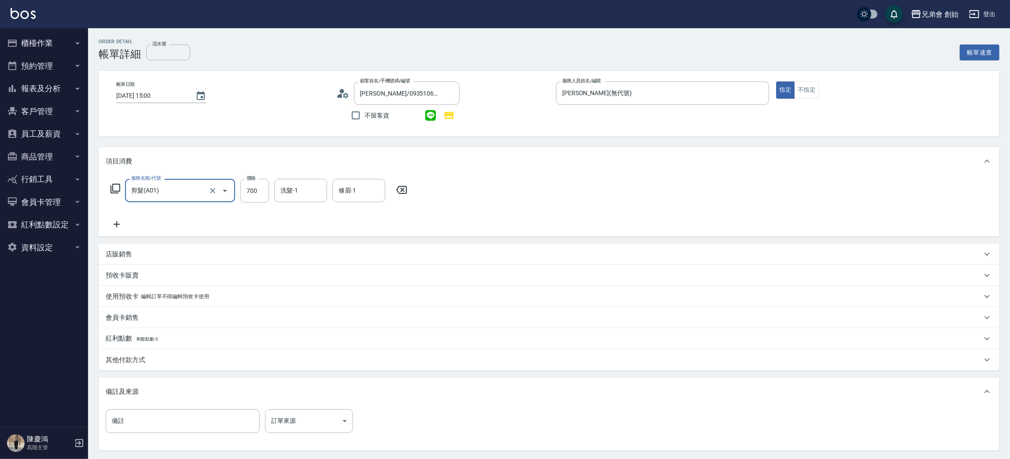
scroll to position [85, 0]
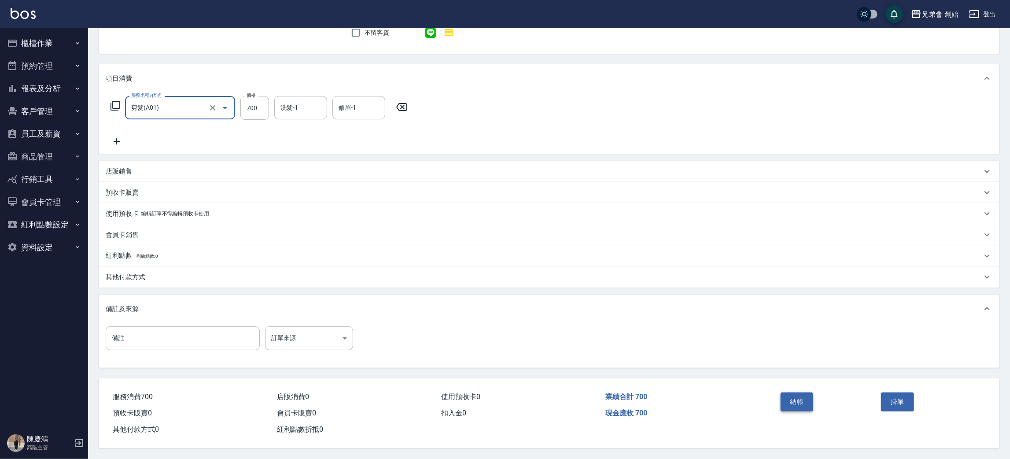
click at [793, 400] on button "結帳" at bounding box center [796, 401] width 33 height 18
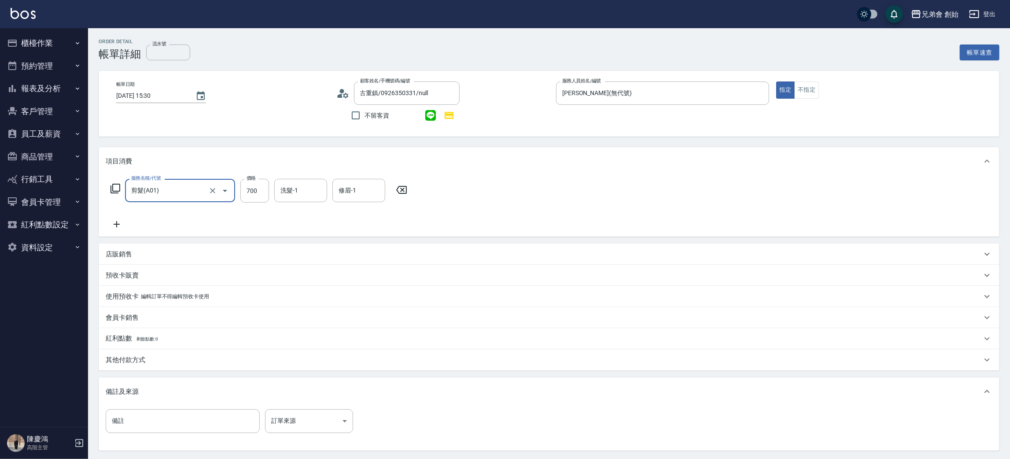
scroll to position [85, 0]
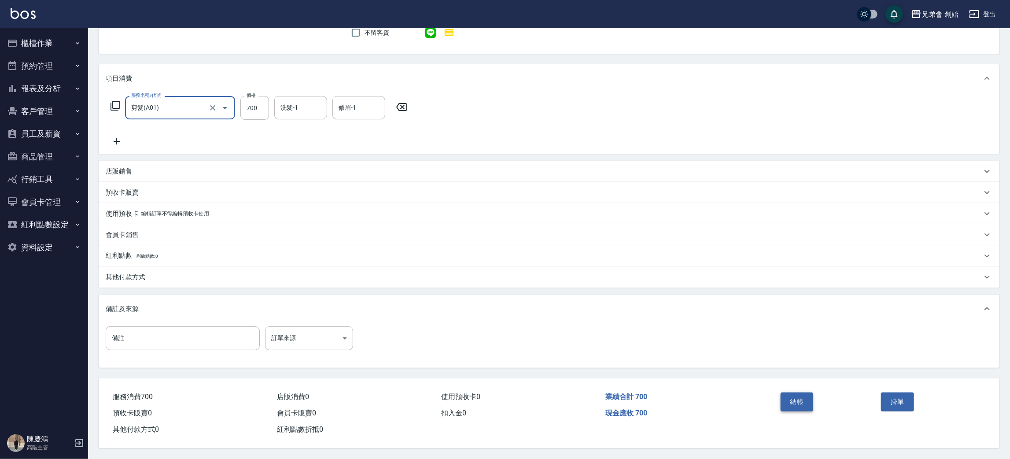
click at [808, 404] on button "結帳" at bounding box center [796, 401] width 33 height 18
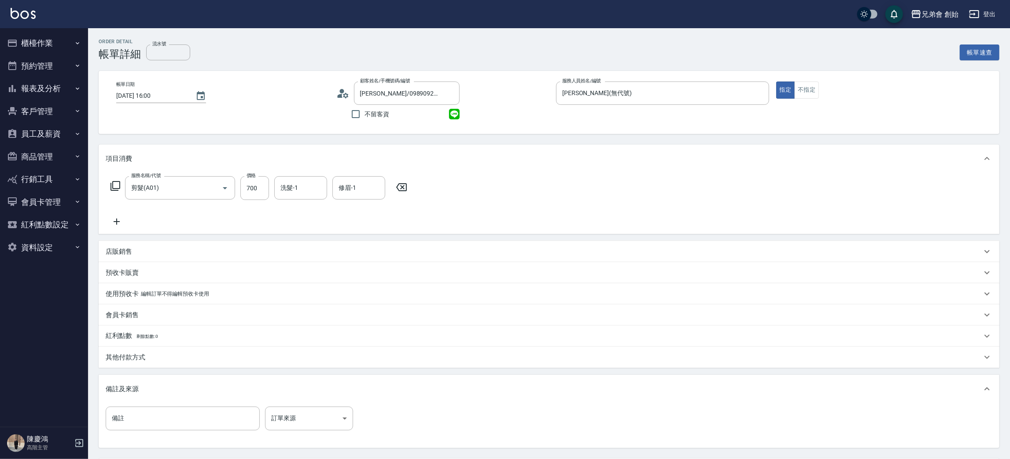
click at [112, 221] on icon at bounding box center [117, 221] width 22 height 11
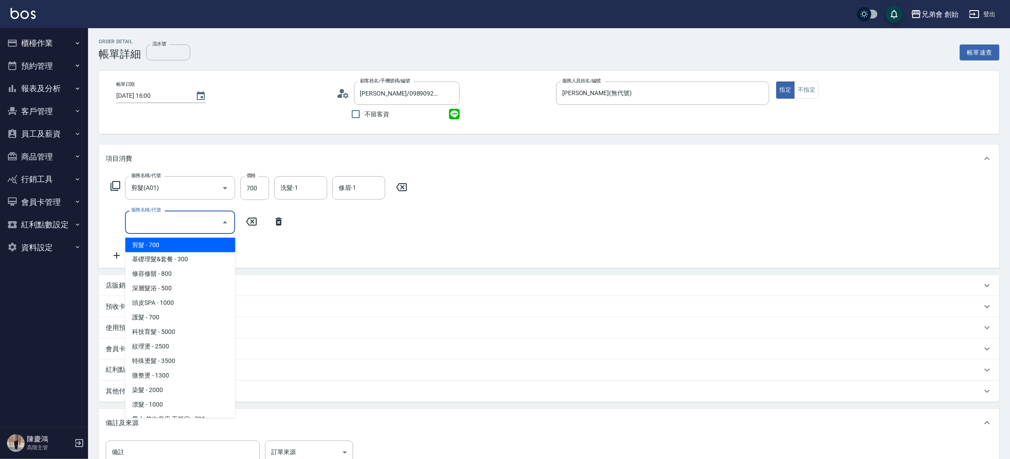
click at [154, 226] on input "服務名稱/代號" at bounding box center [173, 221] width 89 height 15
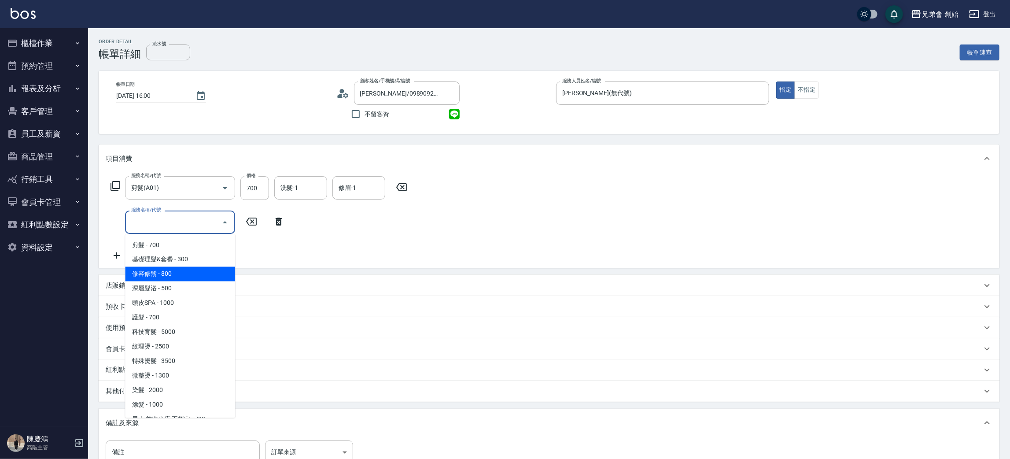
click at [167, 272] on span "修容修鬍 - 800" at bounding box center [180, 274] width 110 height 15
type input "修容修鬍(A04)"
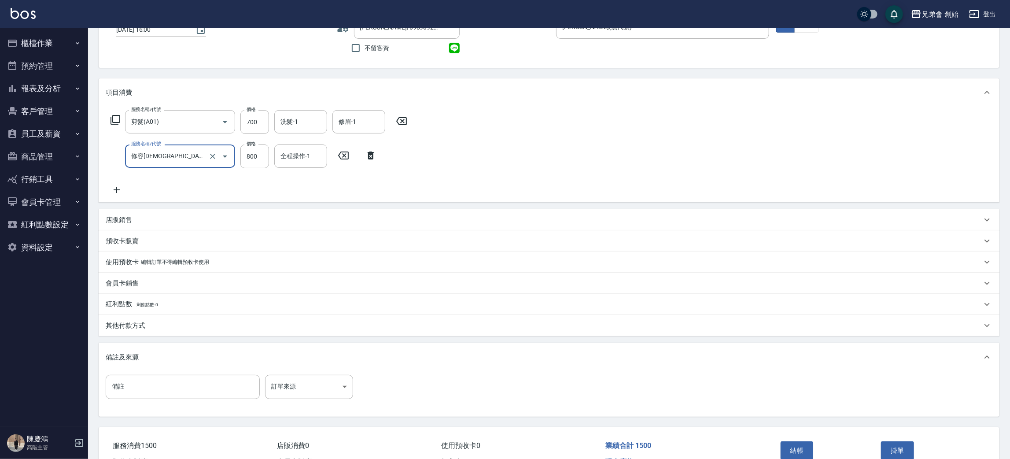
scroll to position [117, 0]
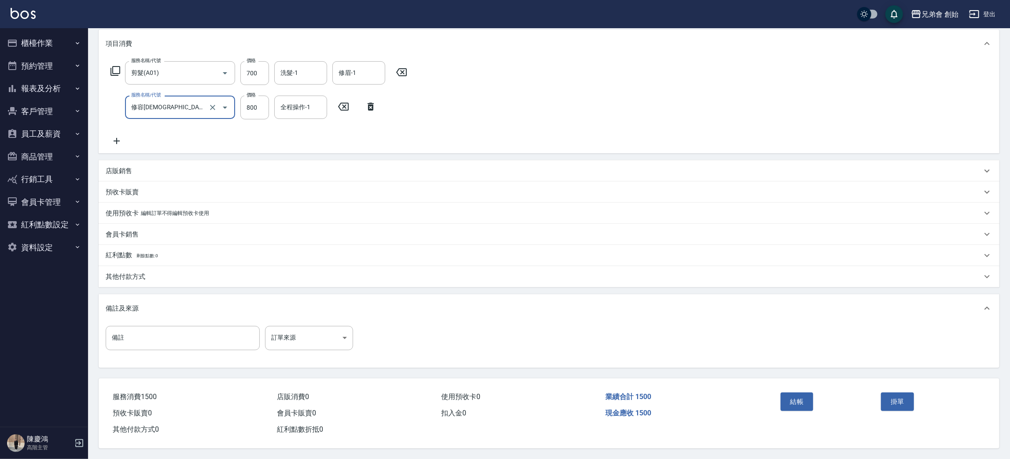
click at [816, 410] on div "結帳" at bounding box center [827, 408] width 101 height 38
click at [786, 399] on button "結帳" at bounding box center [796, 401] width 33 height 18
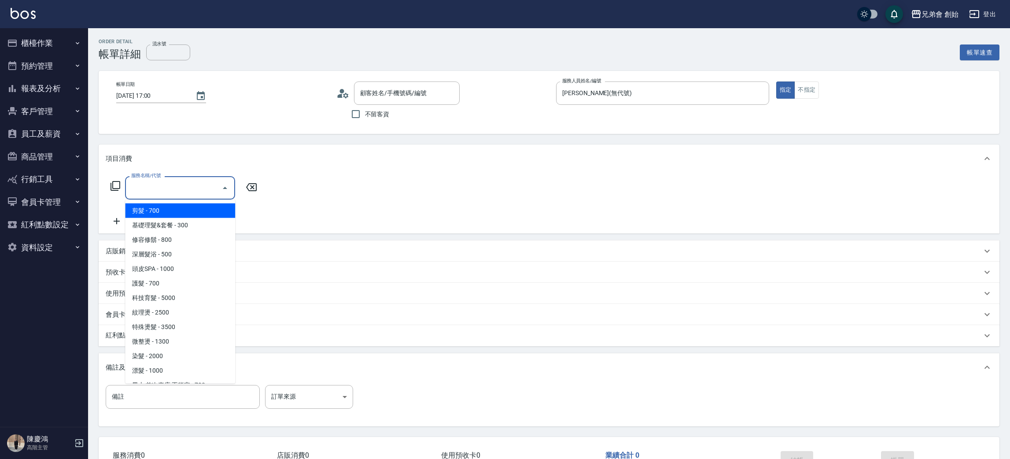
type input "高/0927187626/null"
drag, startPoint x: 0, startPoint y: 0, endPoint x: 336, endPoint y: 239, distance: 412.2
click at [155, 210] on span "剪髮 - 700" at bounding box center [180, 210] width 110 height 15
type input "剪髮(A01)"
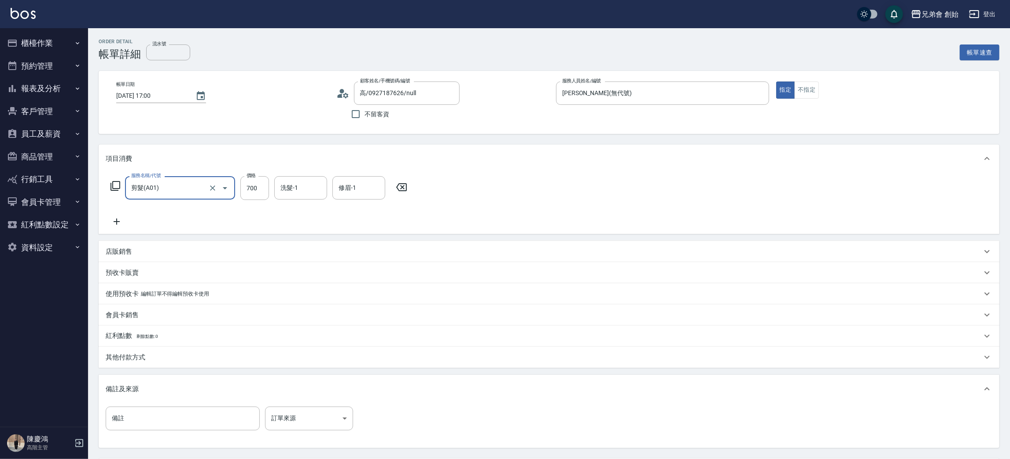
scroll to position [66, 0]
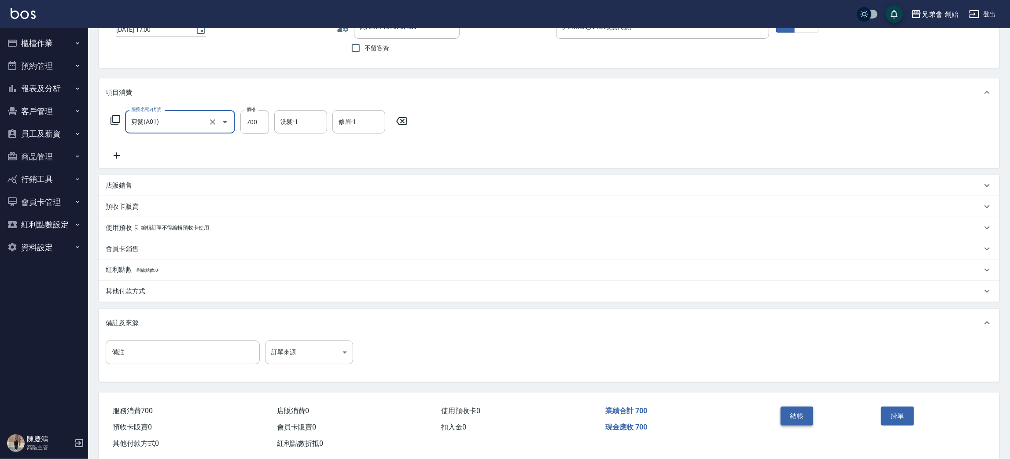
click at [806, 422] on button "結帳" at bounding box center [796, 415] width 33 height 18
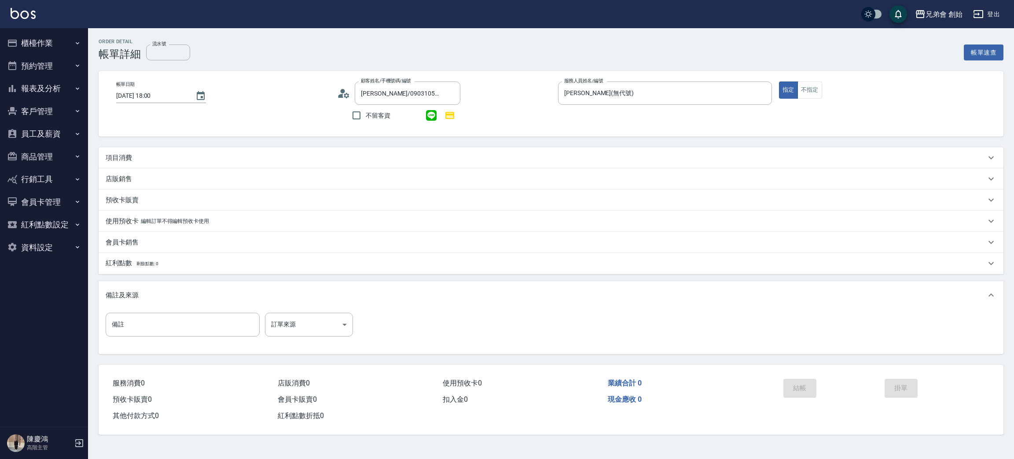
click at [141, 147] on div "Order detail 帳單詳細 流水號 流水號 帳單速查 帳單日期 [DATE] 18:00 顧客姓名/手機號碼/編號 [PERSON_NAME]/090…" at bounding box center [551, 236] width 926 height 417
click at [118, 149] on div "項目消費" at bounding box center [551, 157] width 905 height 21
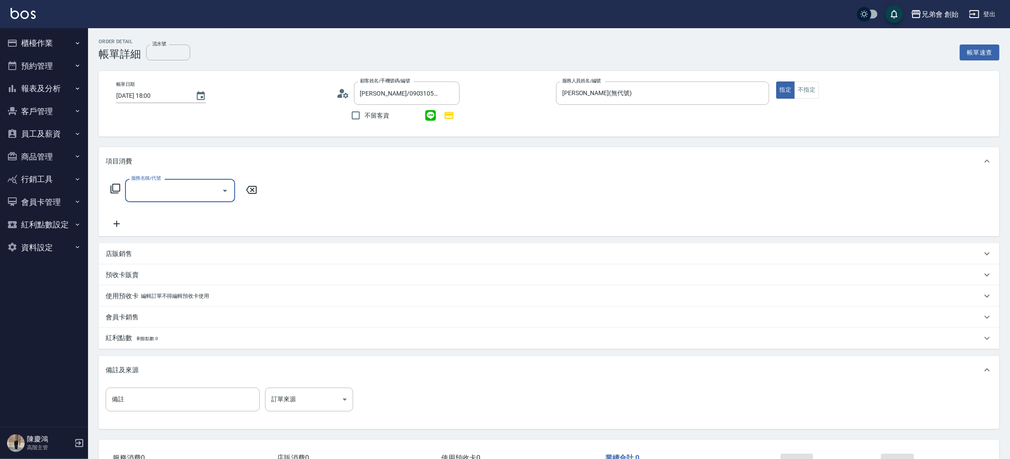
click at [148, 179] on label "服務名稱/代號" at bounding box center [145, 178] width 29 height 7
click at [148, 183] on input "服務名稱/代號" at bounding box center [173, 190] width 89 height 15
click at [144, 190] on input "服務名稱/代號" at bounding box center [173, 190] width 89 height 15
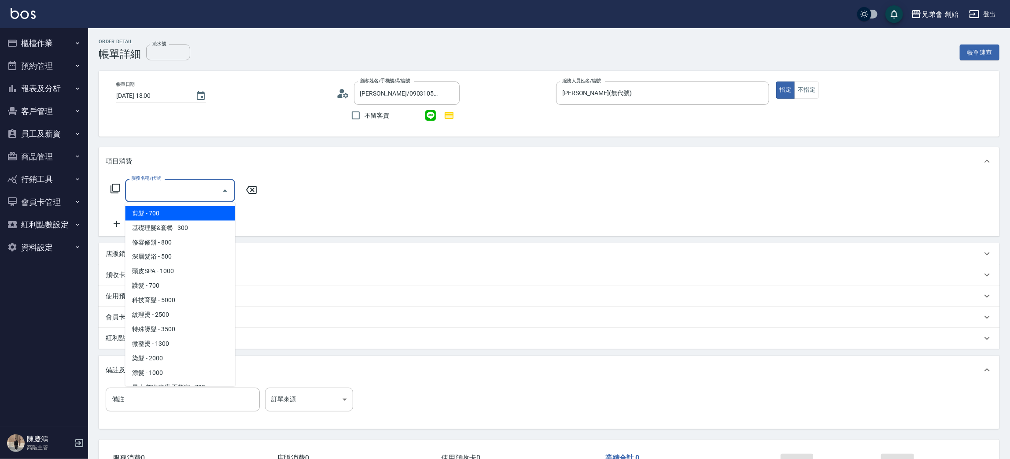
click at [144, 210] on span "剪髮 - 700" at bounding box center [180, 213] width 110 height 15
type input "剪髮(A01)"
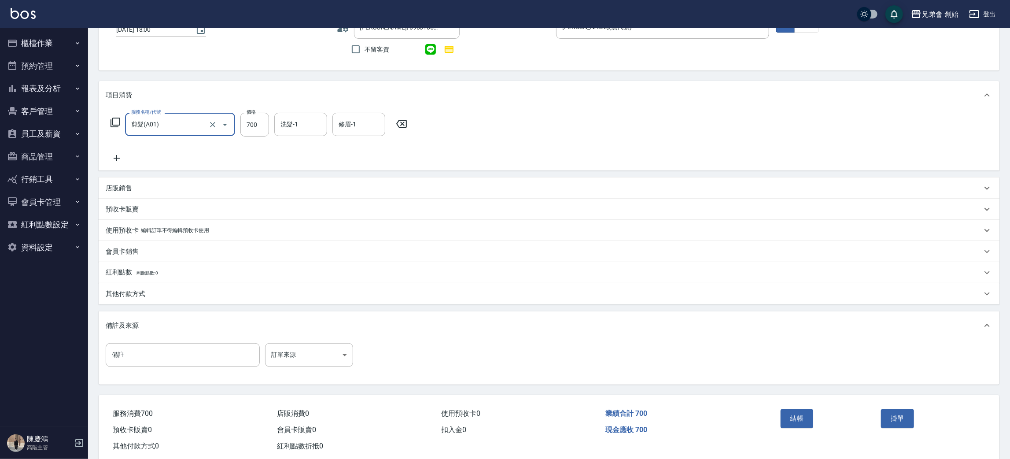
scroll to position [85, 0]
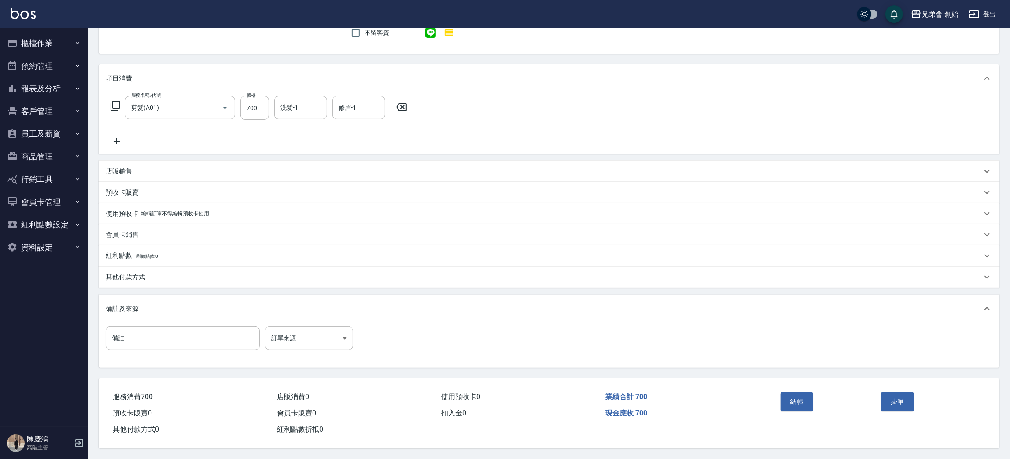
click at [771, 401] on div "結帳 掛單" at bounding box center [877, 407] width 223 height 59
click at [793, 401] on button "結帳" at bounding box center [796, 401] width 33 height 18
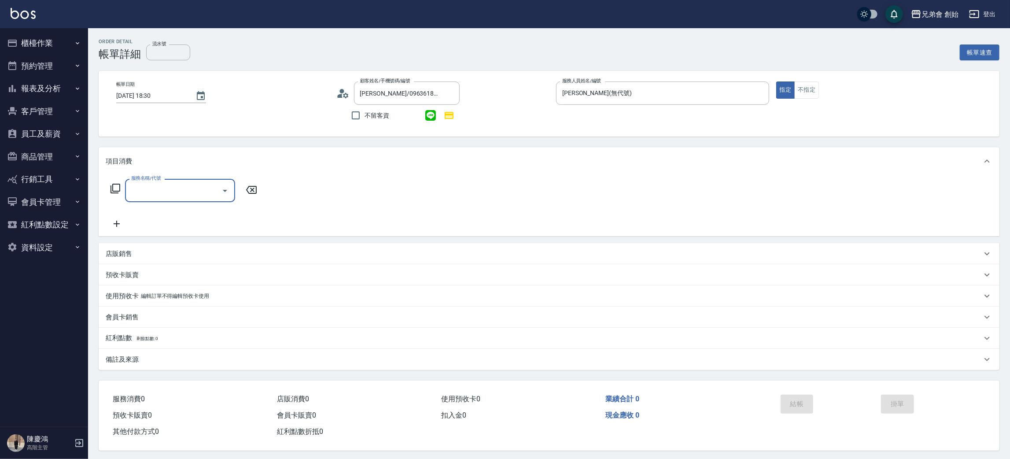
click at [146, 198] on div "服務名稱/代號" at bounding box center [180, 190] width 110 height 23
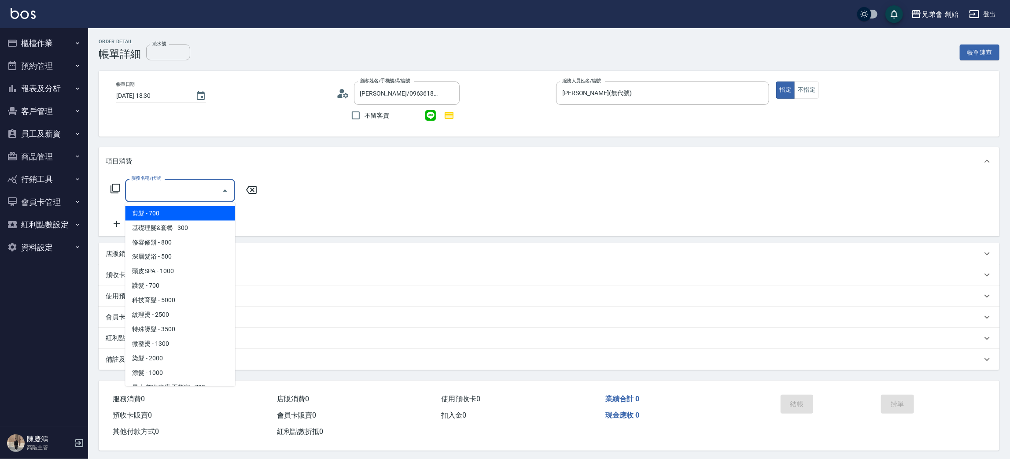
click at [152, 215] on span "剪髮 - 700" at bounding box center [180, 213] width 110 height 15
type input "剪髮(A01)"
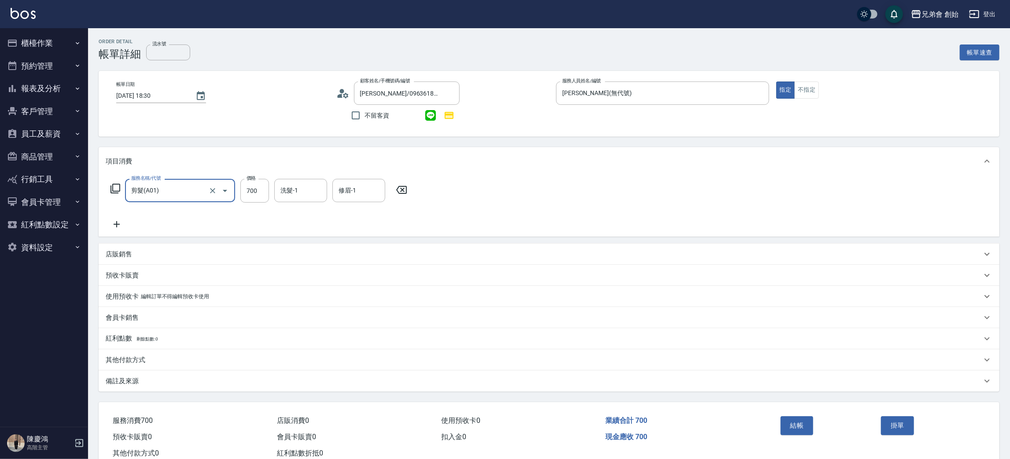
scroll to position [26, 0]
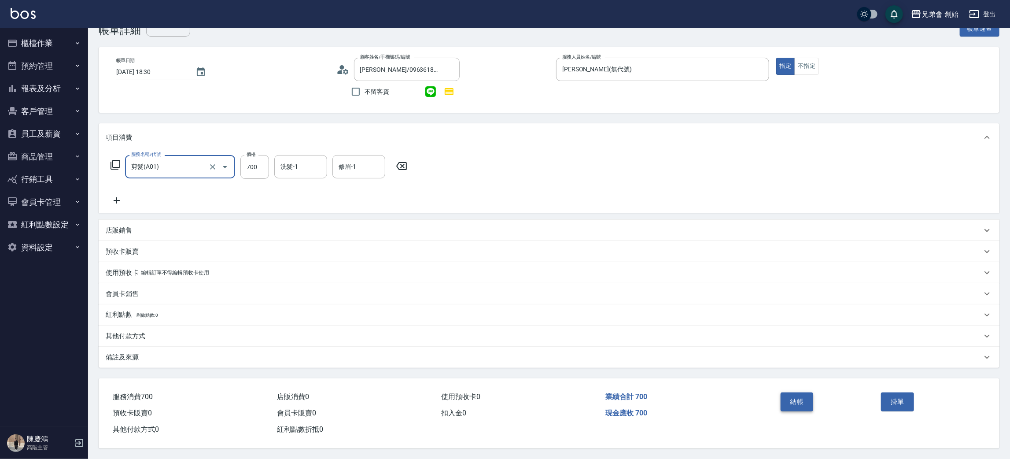
click at [788, 397] on button "結帳" at bounding box center [796, 401] width 33 height 18
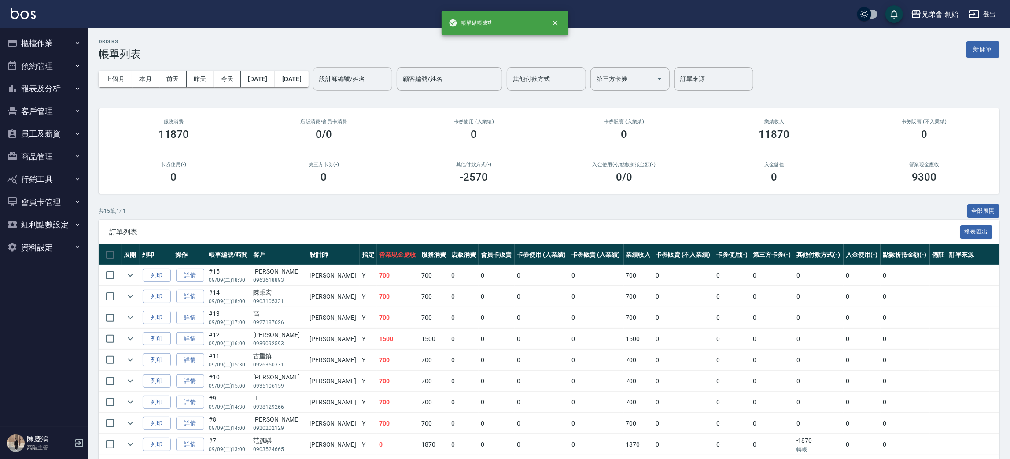
click at [376, 81] on input "設計師編號/姓名" at bounding box center [352, 78] width 71 height 15
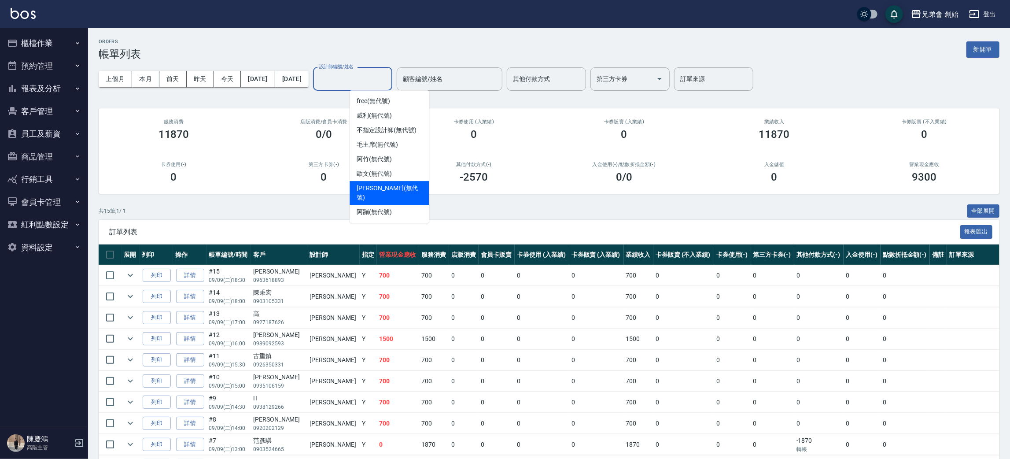
click at [374, 191] on span "潘潘 (無代號)" at bounding box center [388, 193] width 65 height 18
type input "潘潘(無代號)"
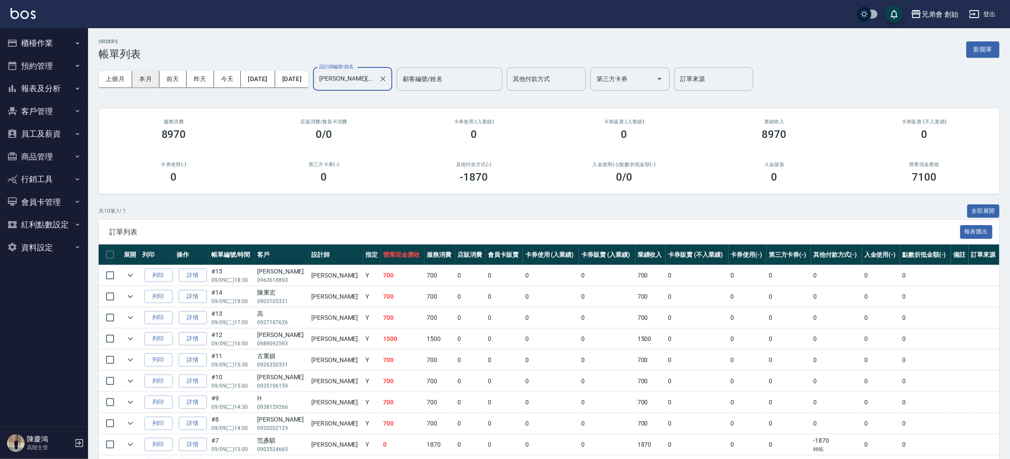
click at [152, 75] on button "本月" at bounding box center [145, 79] width 27 height 16
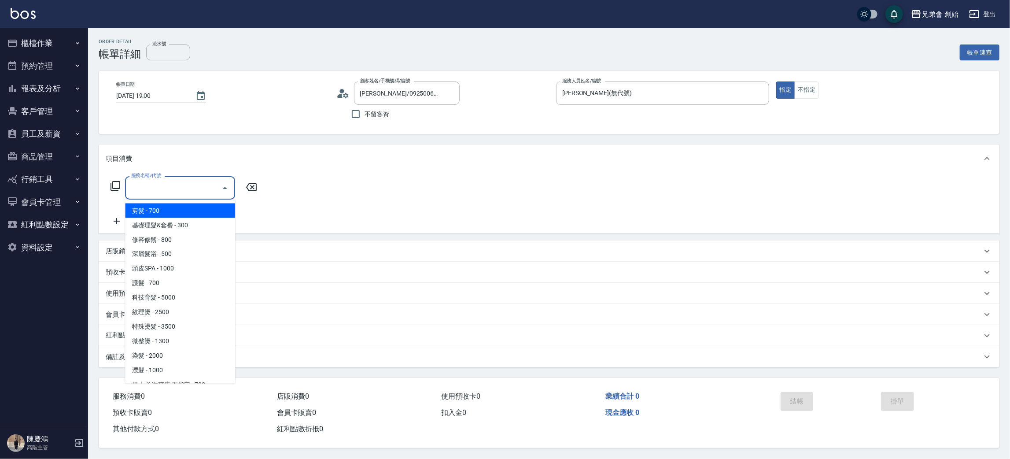
click at [163, 209] on span "剪髮 - 700" at bounding box center [180, 210] width 110 height 15
type input "剪髮(A01)"
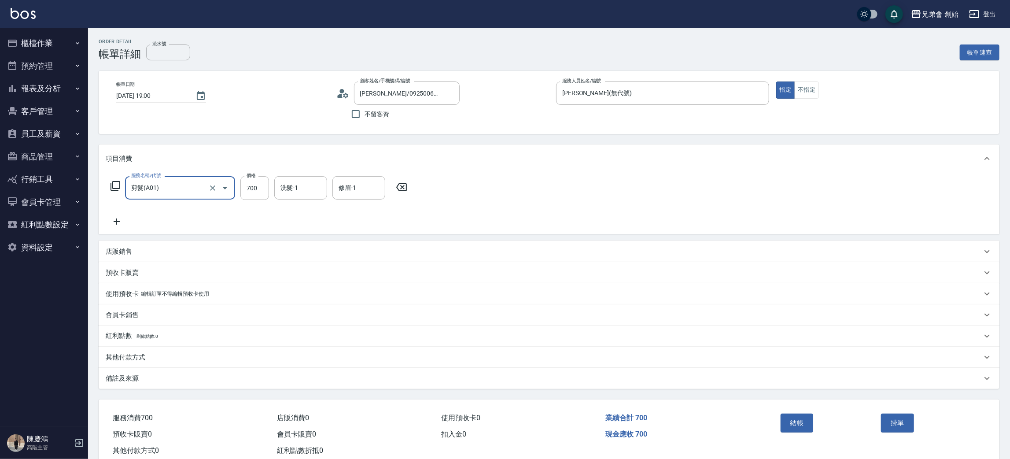
click at [777, 226] on div "服務名稱/代號 剪髮(A01) 服務名稱/代號 價格 700 價格 洗髮-1 洗髮-1 修眉-1 修眉-1" at bounding box center [549, 203] width 900 height 61
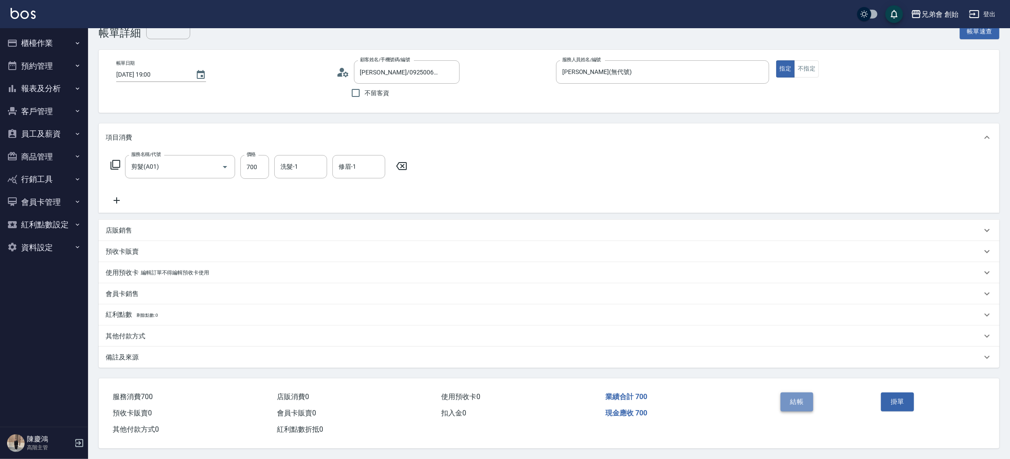
click at [795, 400] on button "結帳" at bounding box center [796, 401] width 33 height 18
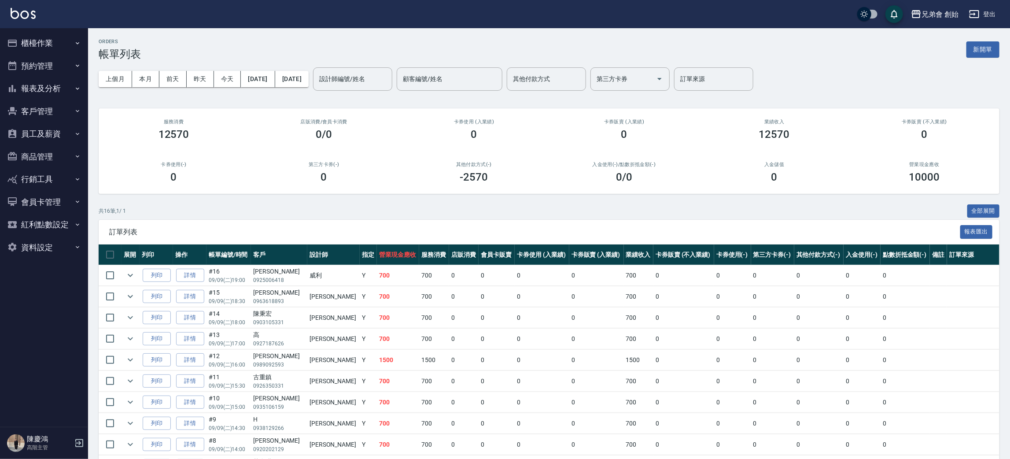
click at [64, 65] on button "預約管理" at bounding box center [44, 66] width 81 height 23
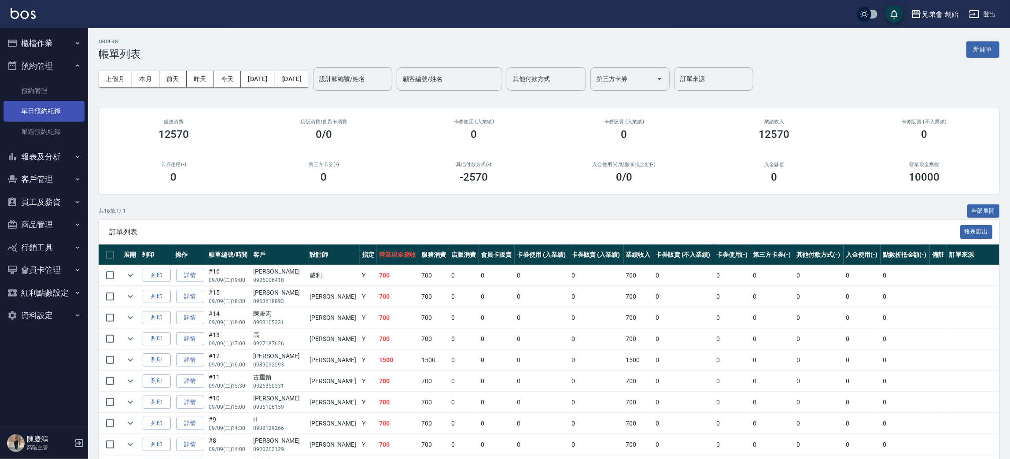
click at [40, 116] on link "單日預約紀錄" at bounding box center [44, 111] width 81 height 20
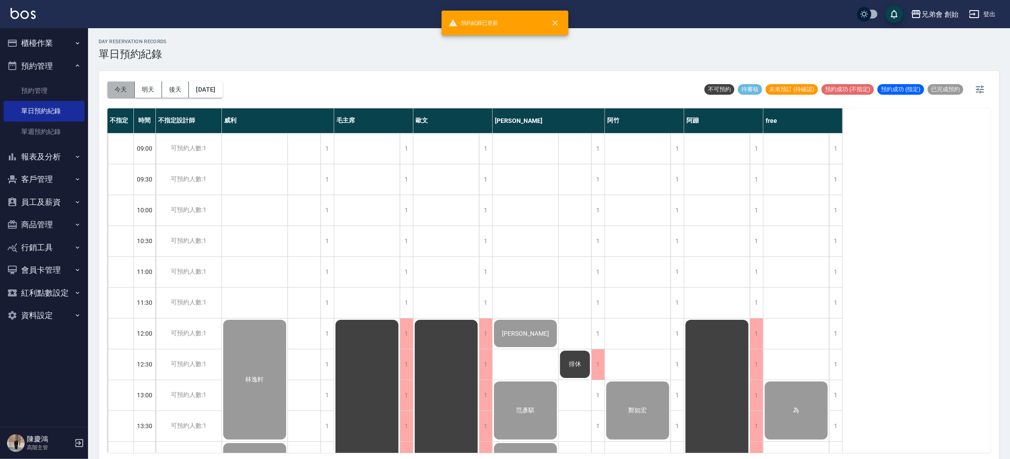
click at [120, 86] on button "今天" at bounding box center [120, 89] width 27 height 16
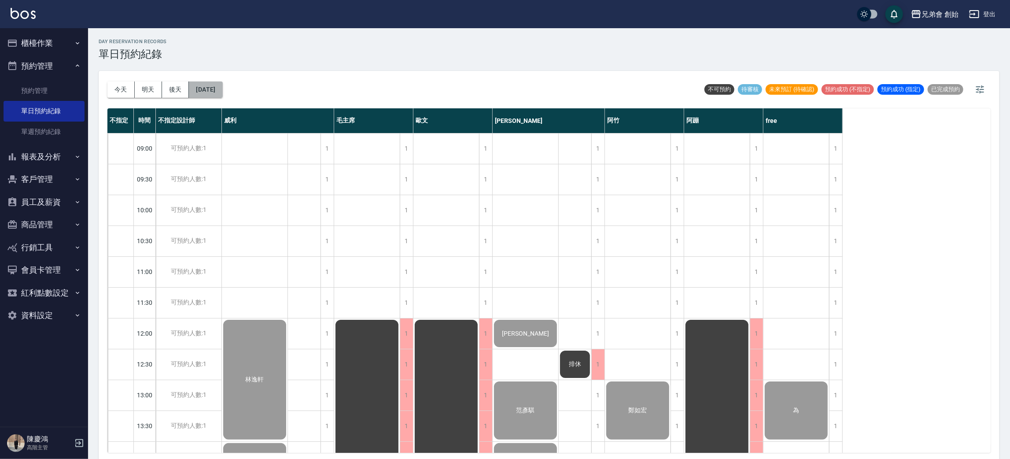
click at [222, 95] on button "[DATE]" at bounding box center [205, 89] width 33 height 16
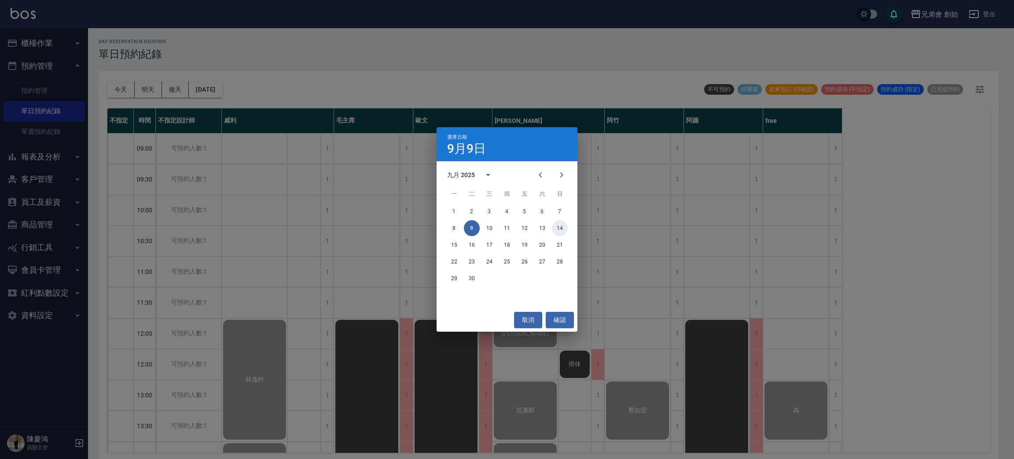
click at [562, 231] on button "14" at bounding box center [560, 228] width 16 height 16
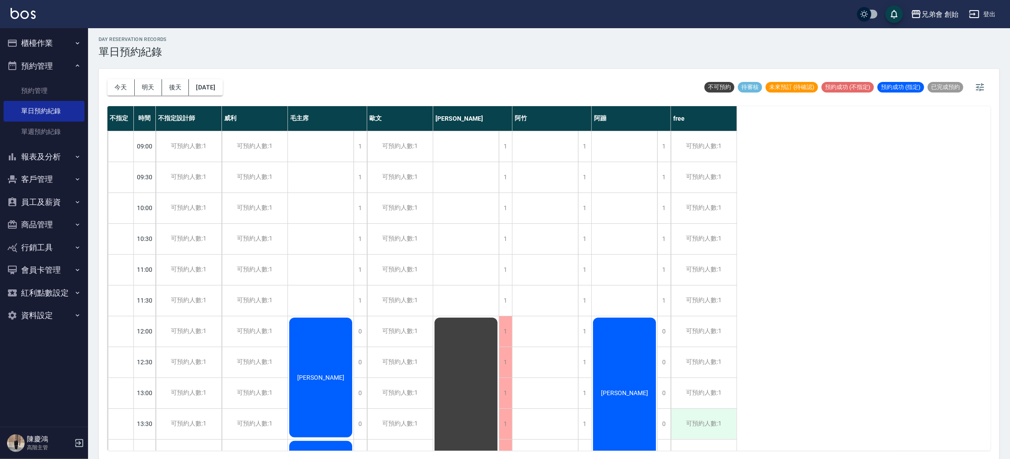
scroll to position [66, 0]
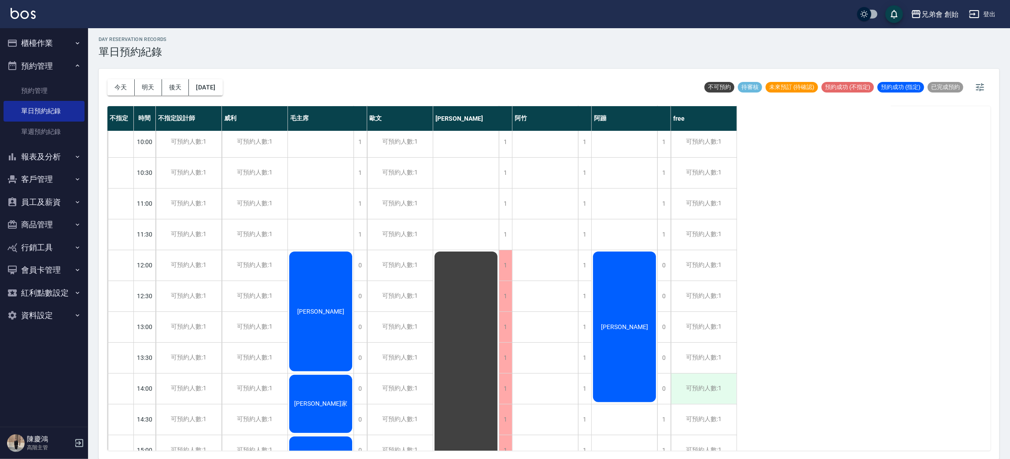
click at [684, 387] on div "可預約人數:1" at bounding box center [704, 388] width 66 height 30
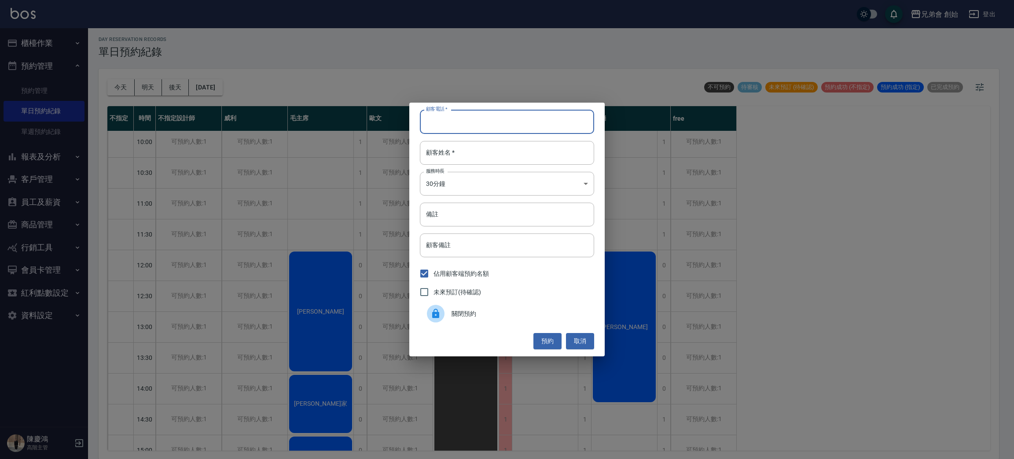
drag, startPoint x: 488, startPoint y: 124, endPoint x: 485, endPoint y: 113, distance: 11.0
click at [488, 124] on input "顧客電話   *" at bounding box center [507, 122] width 174 height 24
type input "0983210870"
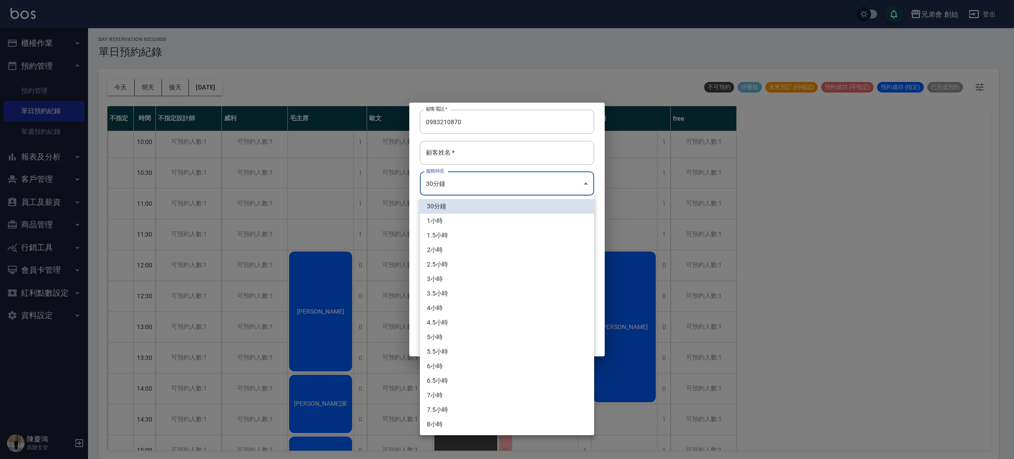
click at [532, 187] on body "兄弟會 創始 登出 櫃檯作業 打帳單 帳單列表 掛單列表 座位開單 營業儀表板 現金收支登錄 高階收支登錄 材料自購登錄 每日結帳 排班表 現場電腦打卡 掃碼…" at bounding box center [507, 228] width 1014 height 461
click at [452, 215] on li "1小時" at bounding box center [507, 220] width 174 height 15
type input "2"
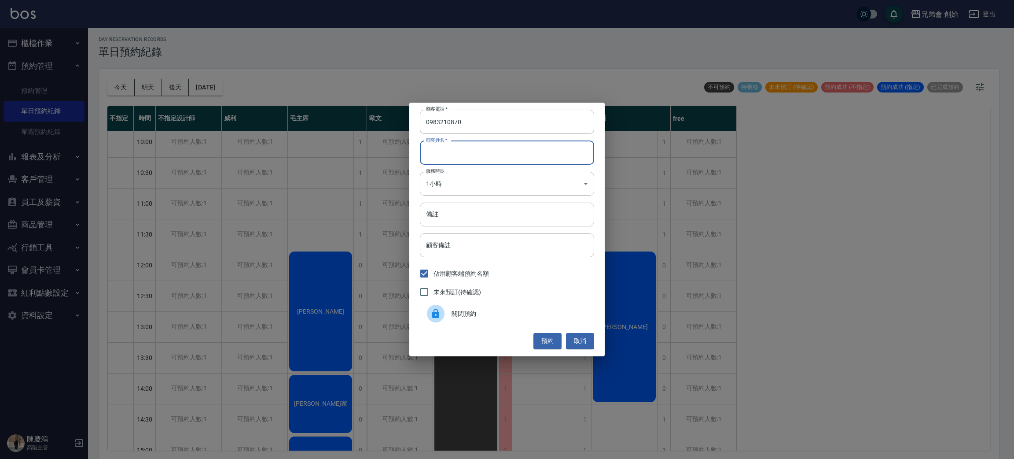
click at [476, 156] on input "顧客姓名   *" at bounding box center [507, 153] width 174 height 24
type input "0936187708"
click at [538, 340] on button "預約" at bounding box center [547, 341] width 28 height 16
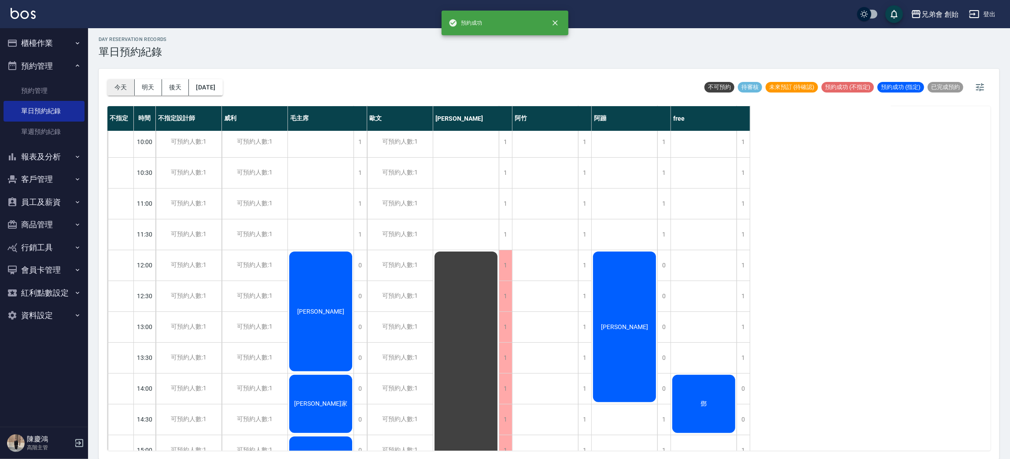
click at [121, 89] on button "今天" at bounding box center [120, 87] width 27 height 16
